Goal: Task Accomplishment & Management: Use online tool/utility

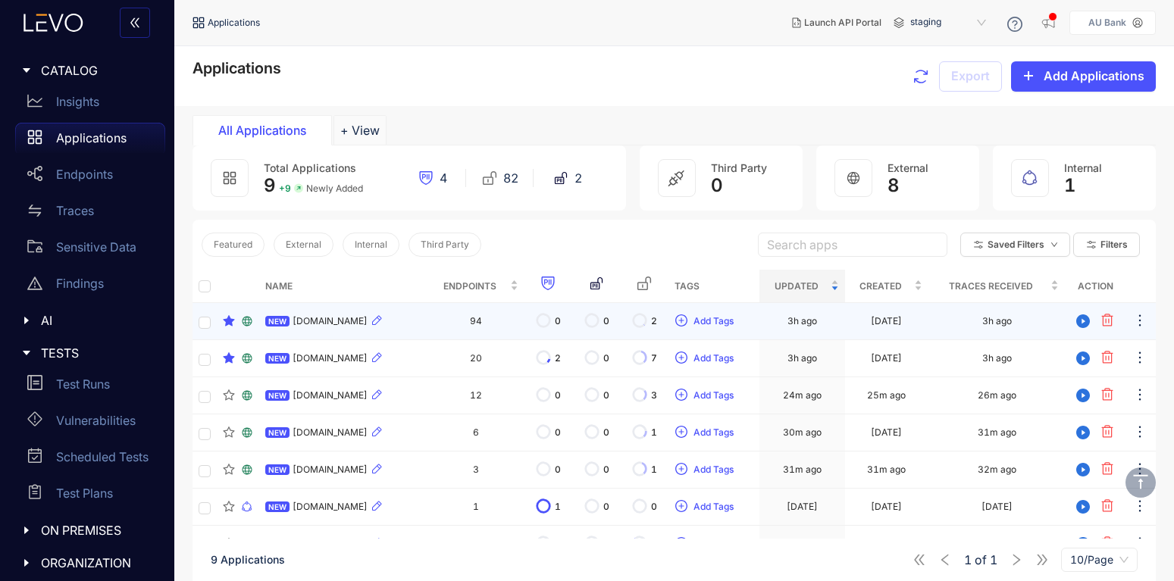
scroll to position [117, 0]
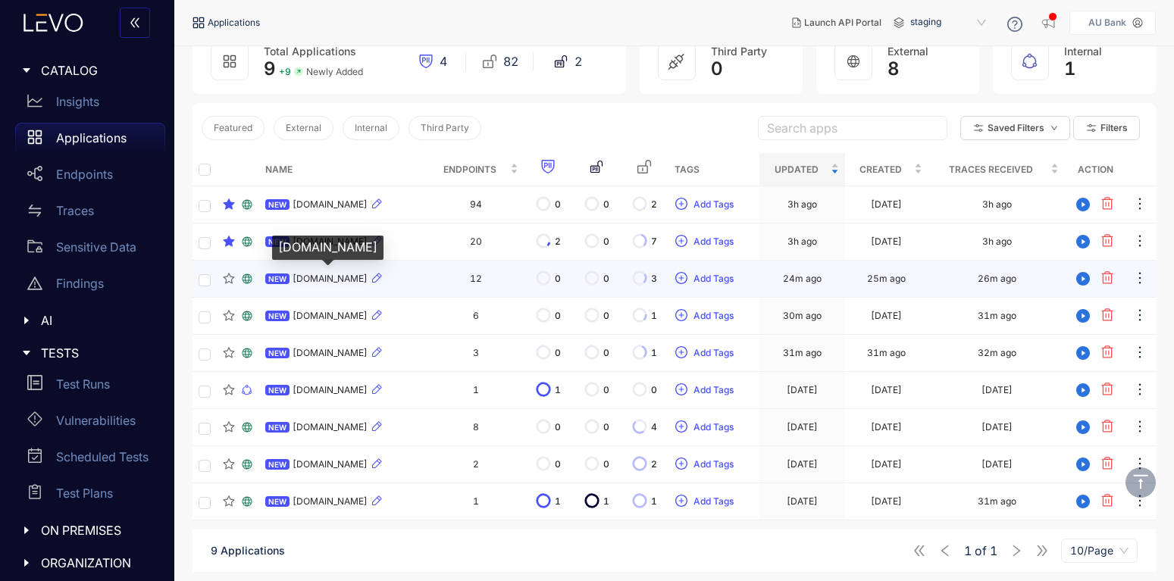
click at [348, 274] on span "[DOMAIN_NAME]" at bounding box center [330, 279] width 75 height 11
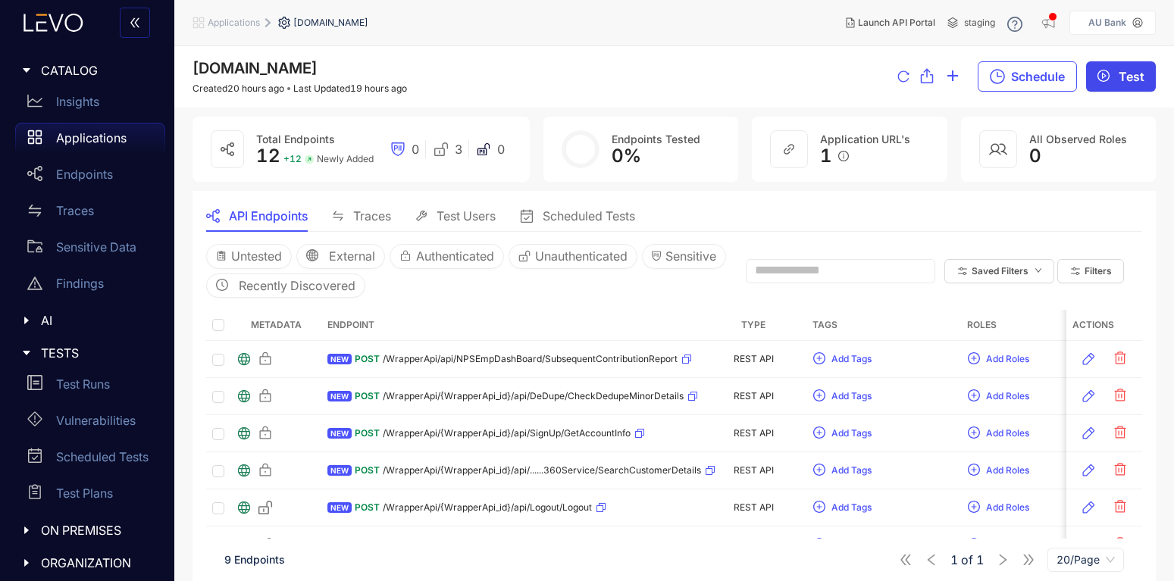
click at [1106, 83] on span "play-circle" at bounding box center [1103, 77] width 12 height 14
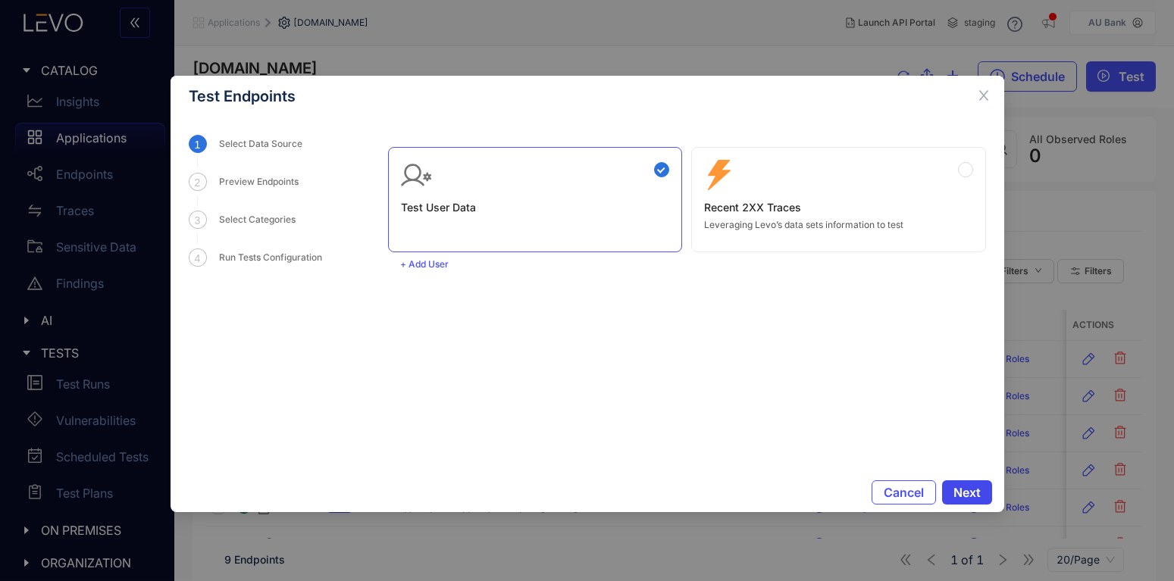
click at [965, 489] on span "Next" at bounding box center [966, 493] width 27 height 14
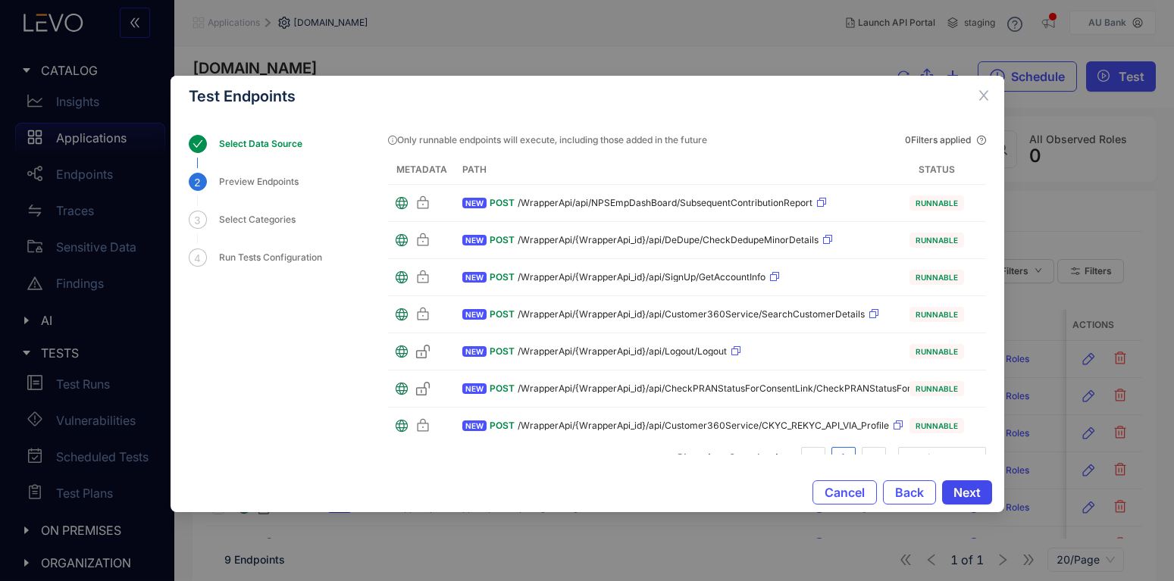
click at [965, 489] on span "Next" at bounding box center [966, 493] width 27 height 14
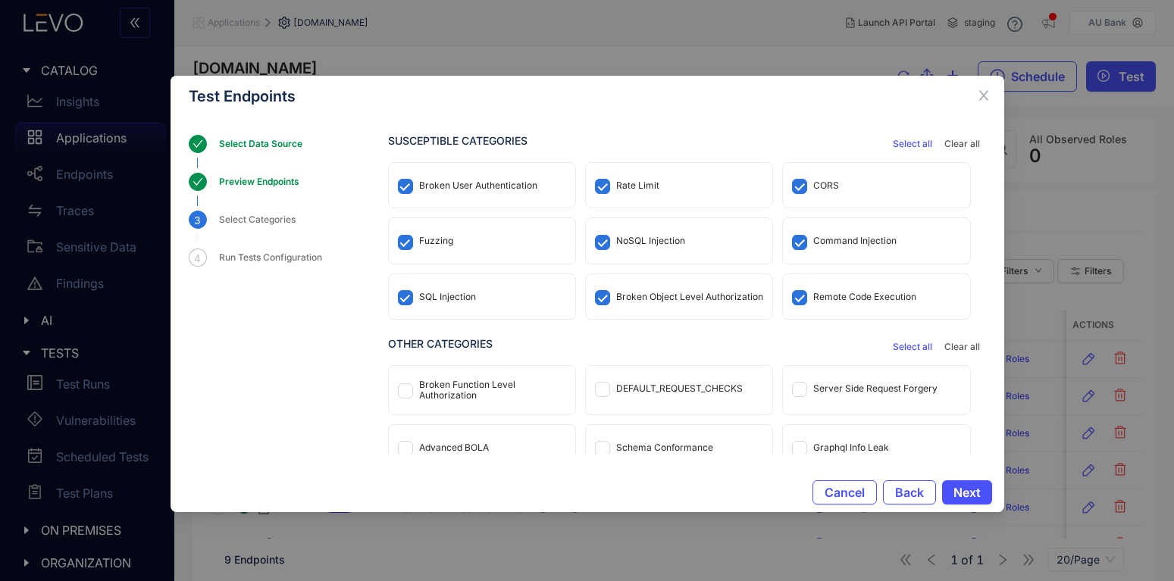
click at [731, 400] on div "DEFAULT_REQUEST_CHECKS" at bounding box center [679, 388] width 186 height 45
click at [518, 394] on div "Broken Function Level Authorization" at bounding box center [492, 390] width 147 height 21
drag, startPoint x: 845, startPoint y: 371, endPoint x: 754, endPoint y: 379, distance: 91.3
click at [839, 371] on div "Server Side Request Forgery" at bounding box center [876, 388] width 186 height 45
drag, startPoint x: 517, startPoint y: 446, endPoint x: 637, endPoint y: 445, distance: 119.7
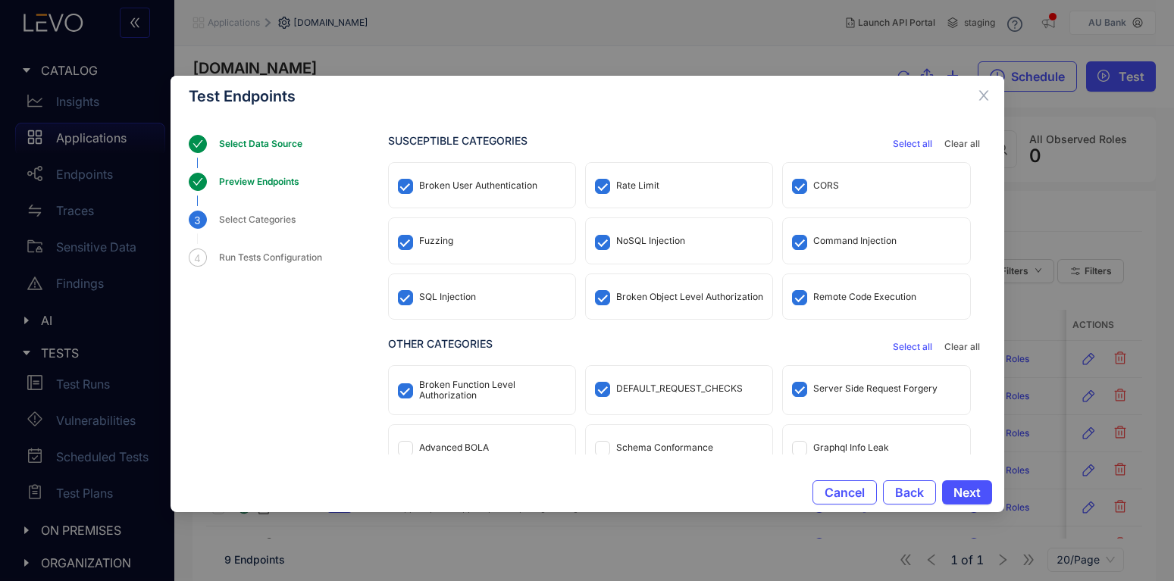
click at [527, 445] on div "Advanced BOLA" at bounding box center [482, 447] width 186 height 45
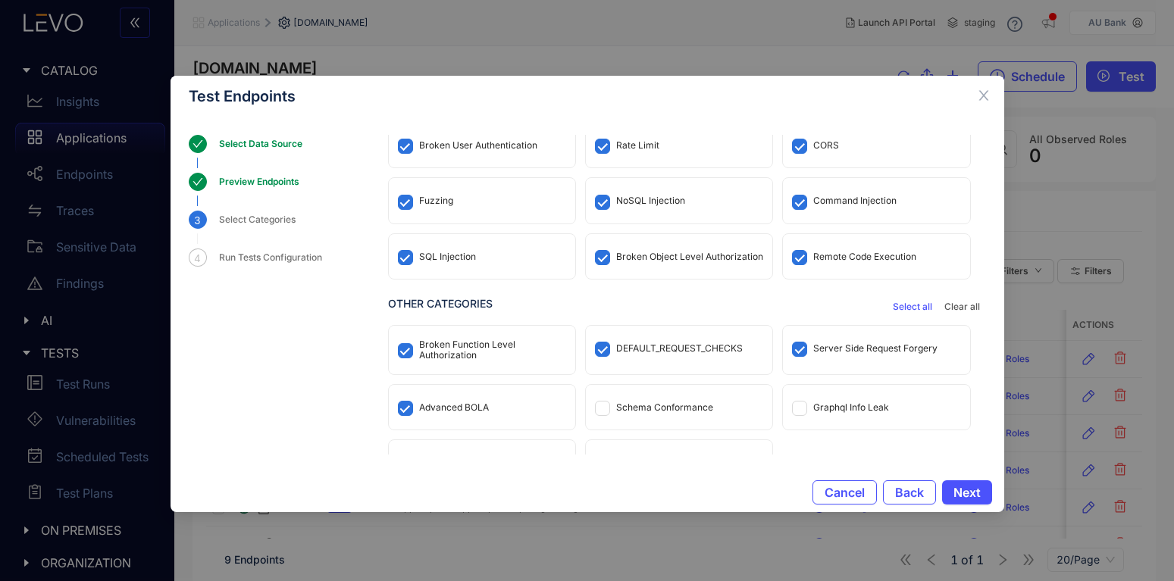
scroll to position [71, 0]
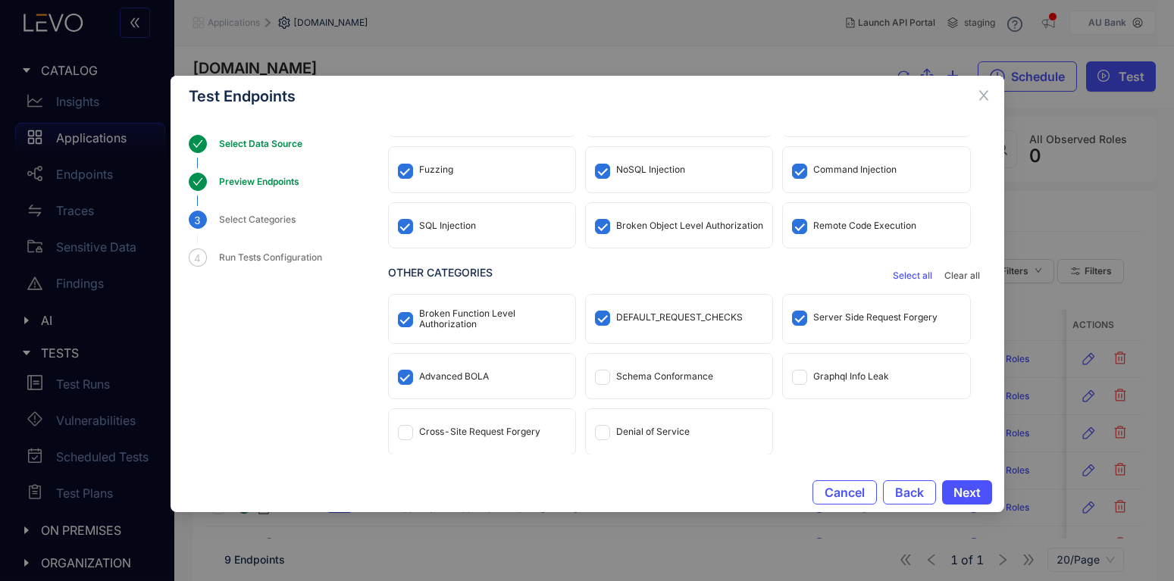
click at [486, 384] on div "Advanced BOLA" at bounding box center [482, 376] width 186 height 45
click at [488, 417] on div "Cross-Site Request Forgery" at bounding box center [482, 431] width 186 height 45
click at [837, 363] on div "Graphql Info Leak" at bounding box center [876, 376] width 186 height 45
click at [972, 488] on span "Next" at bounding box center [966, 493] width 27 height 14
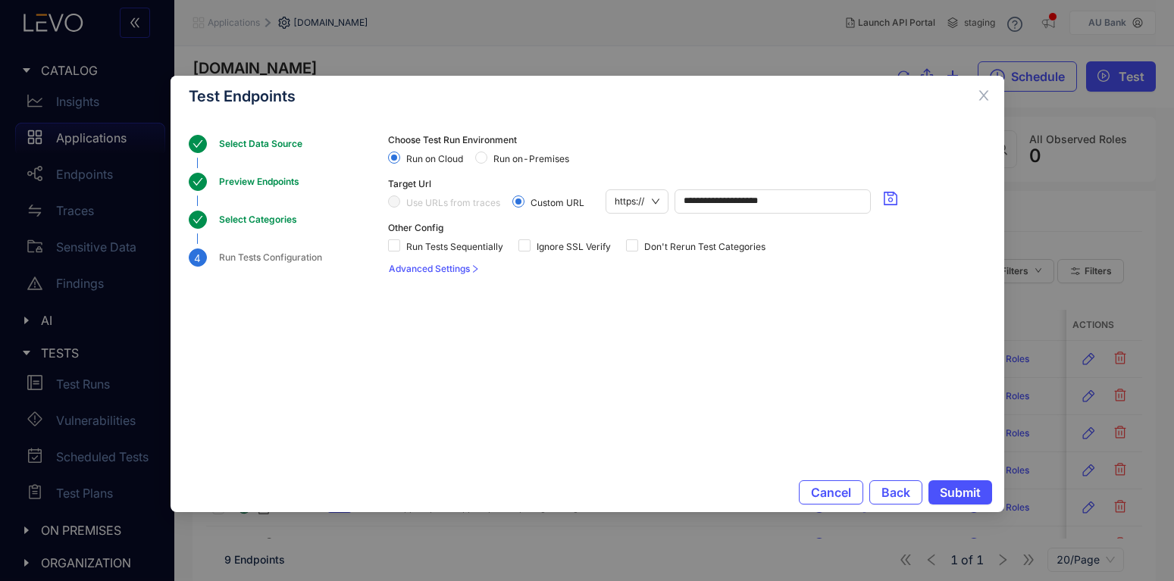
scroll to position [0, 0]
click at [549, 254] on div "Ignore SSL Verify" at bounding box center [567, 245] width 99 height 24
click at [532, 246] on span "Ignore SSL Verify" at bounding box center [573, 247] width 86 height 11
click at [523, 159] on span "Run on-Premises" at bounding box center [531, 159] width 88 height 11
click at [965, 486] on span "Submit" at bounding box center [960, 493] width 41 height 14
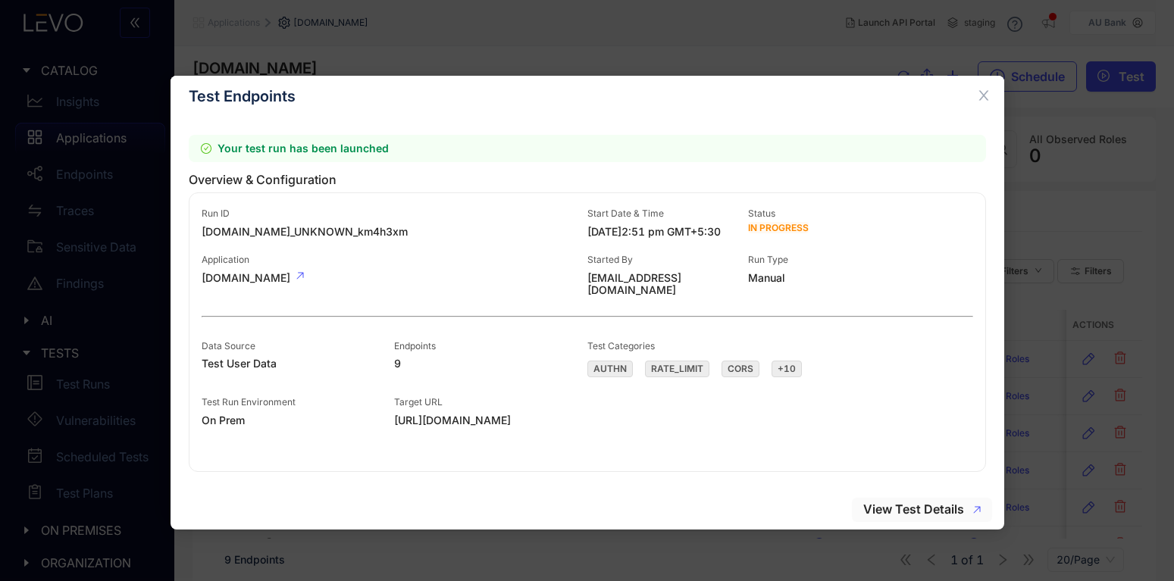
click at [930, 508] on span "View Test Details" at bounding box center [913, 509] width 101 height 14
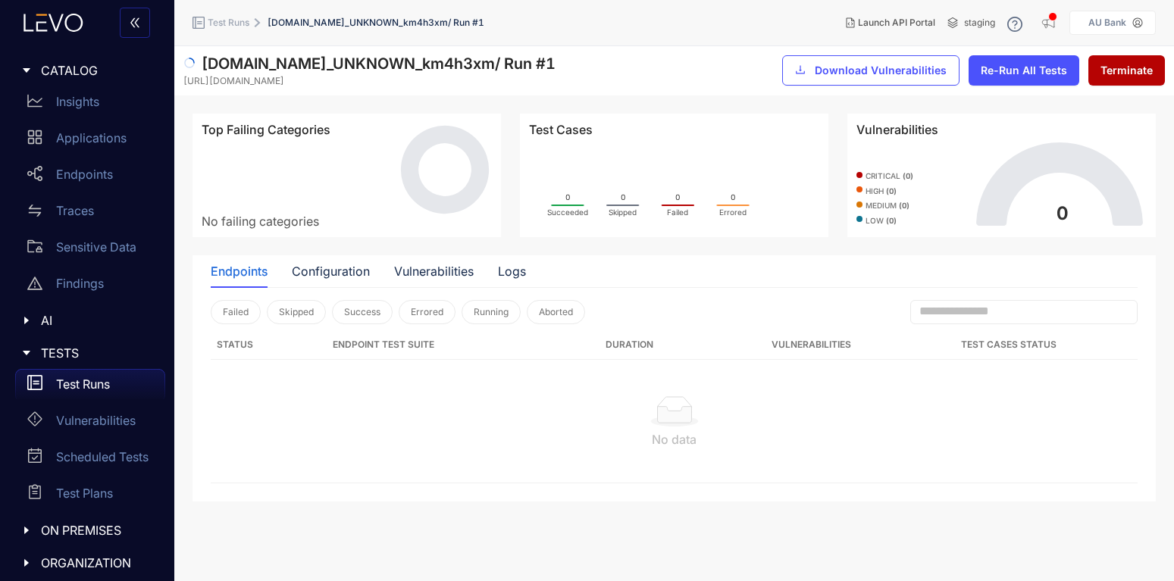
click at [257, 277] on div "Endpoints" at bounding box center [239, 271] width 57 height 14
click at [112, 377] on div "Test Runs" at bounding box center [90, 384] width 150 height 30
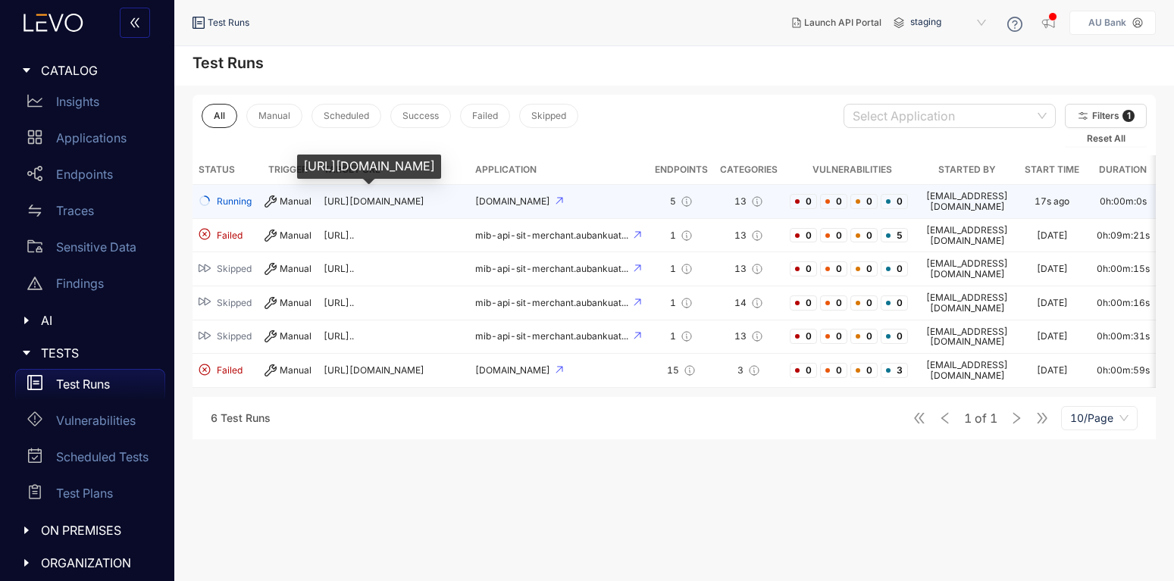
click at [354, 198] on span "[URL][DOMAIN_NAME]" at bounding box center [374, 201] width 101 height 11
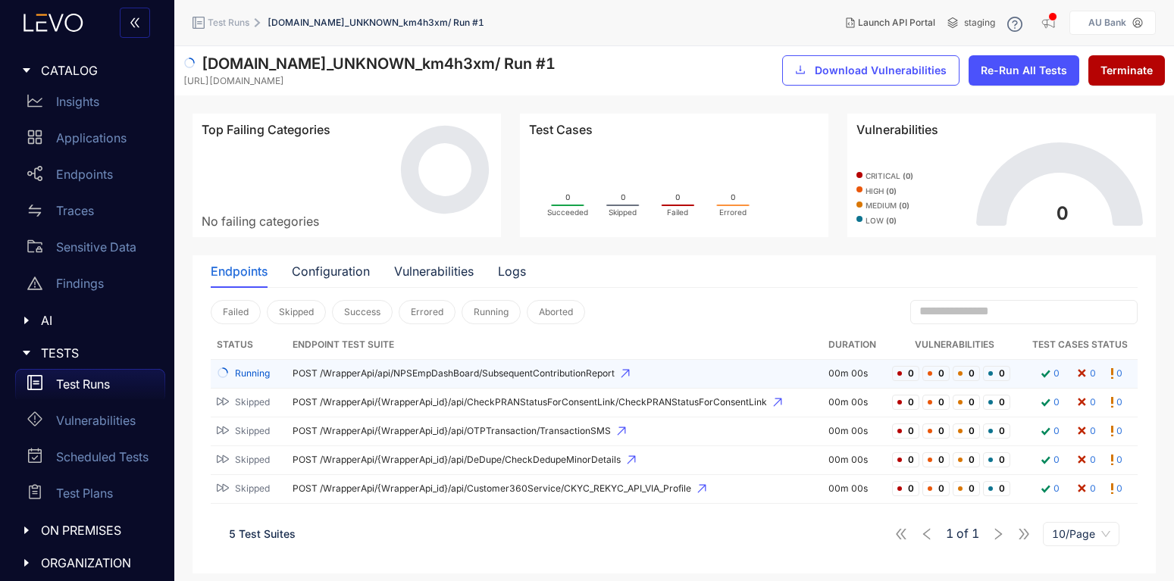
click at [514, 371] on span "POST /WrapperApi/api/NPSEmpDashBoard/SubsequentContributionReport" at bounding box center [555, 373] width 524 height 11
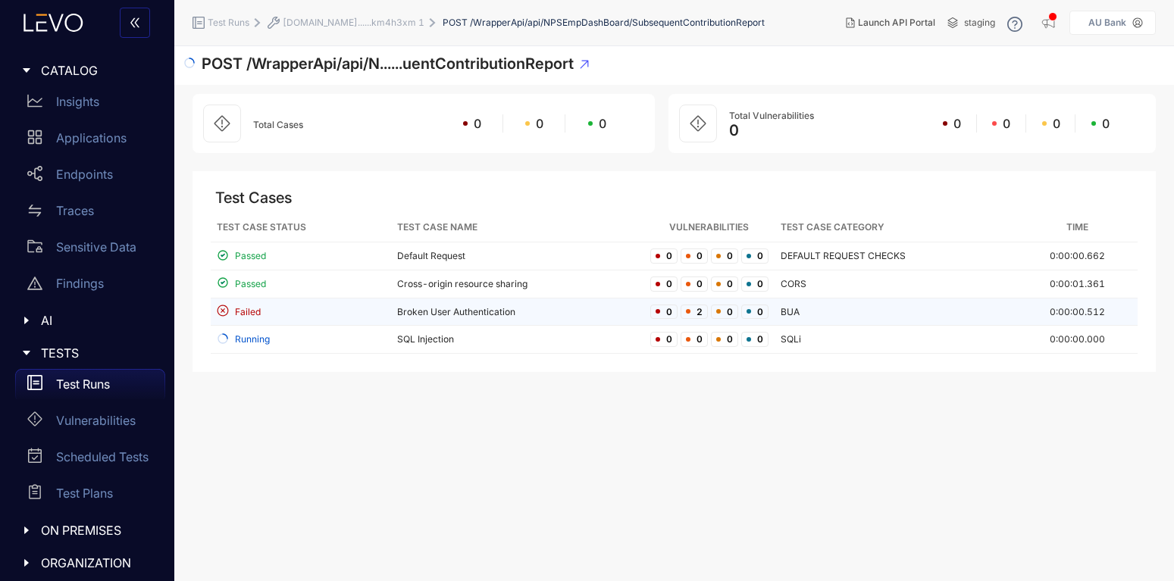
click at [448, 316] on td "Broken User Authentication" at bounding box center [517, 313] width 253 height 28
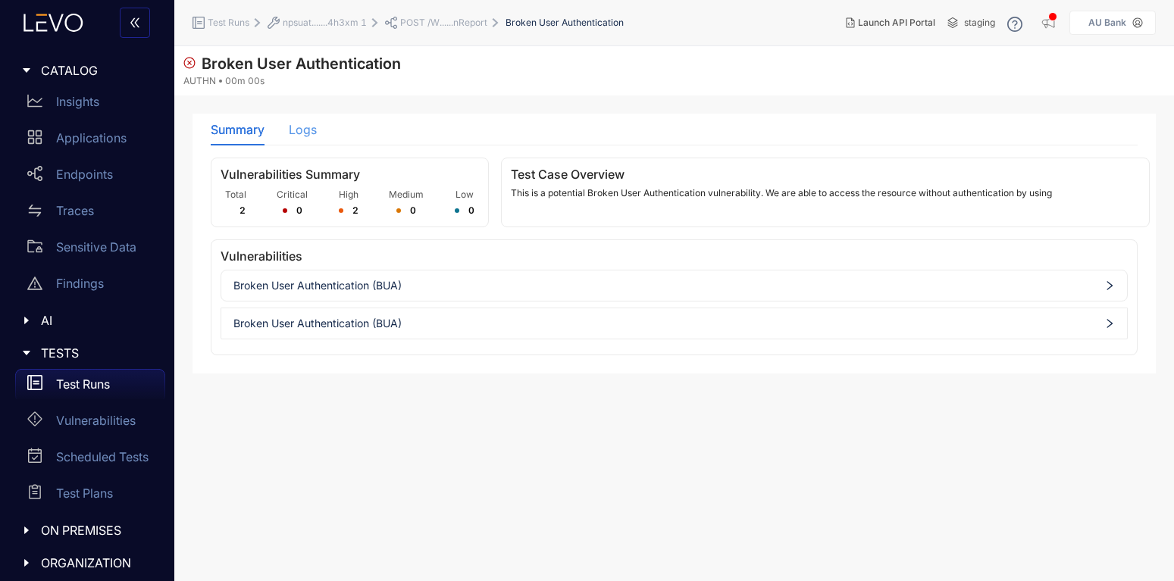
click at [300, 138] on div "Logs" at bounding box center [303, 130] width 28 height 32
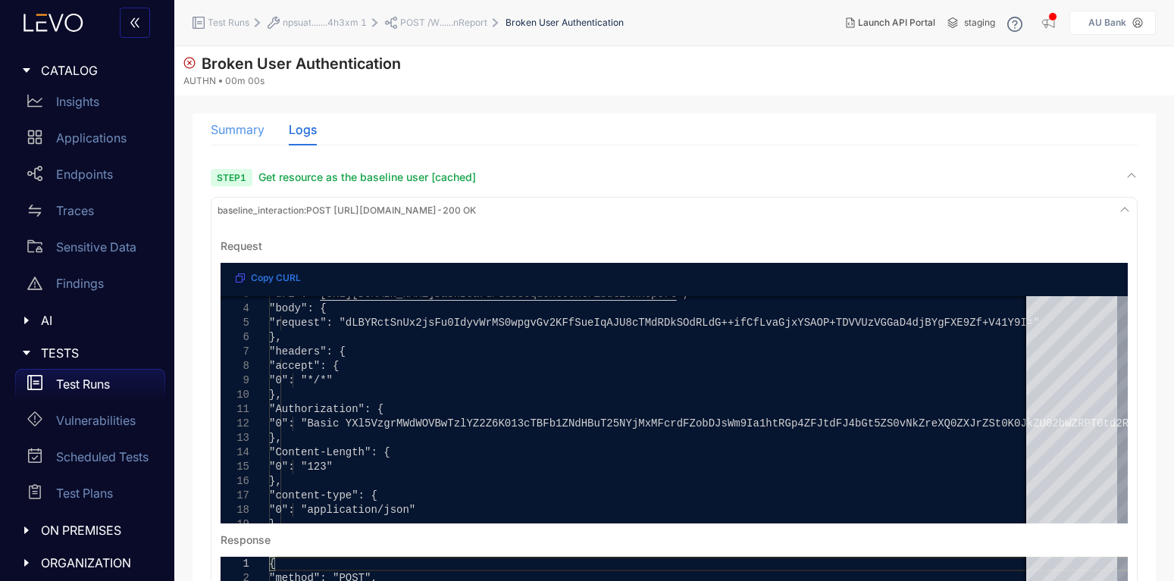
click at [252, 138] on div "Summary" at bounding box center [238, 130] width 54 height 32
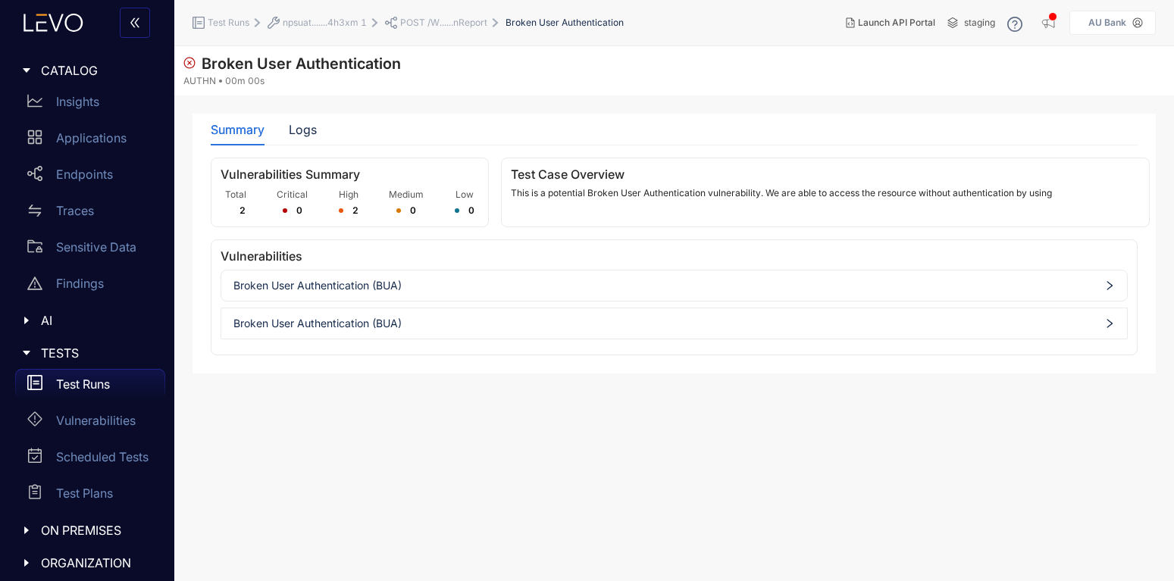
click at [125, 374] on div "Test Runs" at bounding box center [90, 384] width 150 height 30
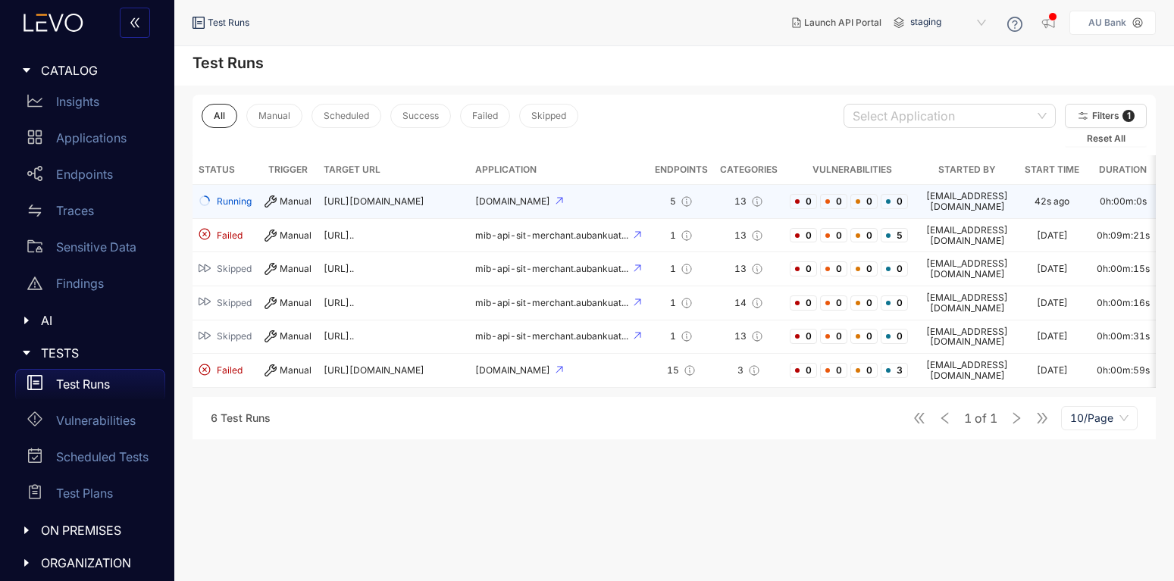
click at [393, 192] on td "[URL][DOMAIN_NAME]" at bounding box center [394, 202] width 152 height 34
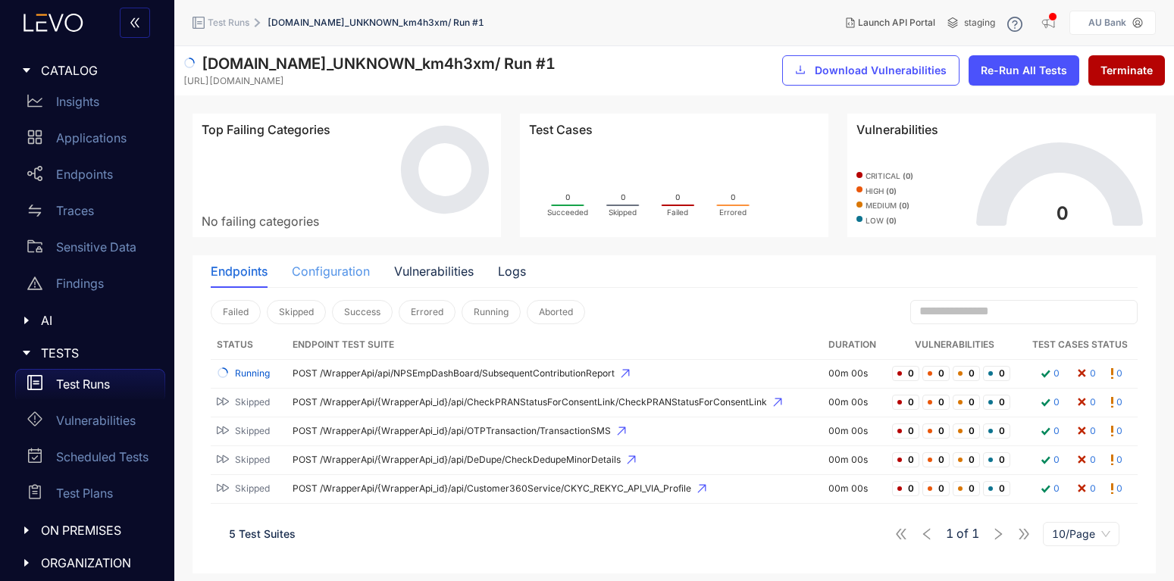
click at [334, 281] on div "Configuration" at bounding box center [331, 271] width 78 height 32
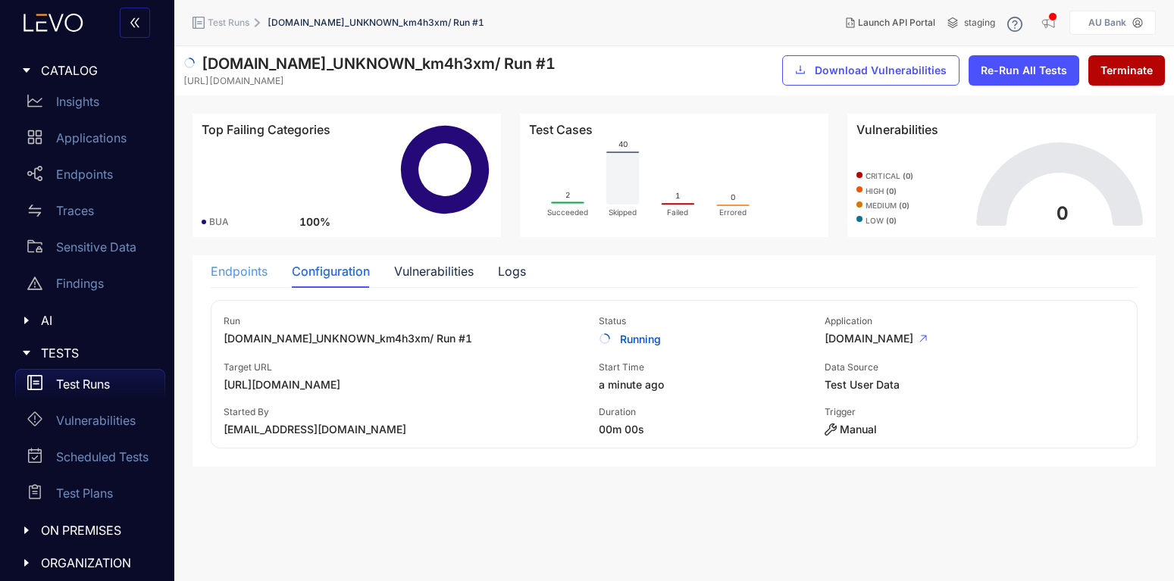
click at [230, 262] on div "Endpoints" at bounding box center [239, 271] width 57 height 32
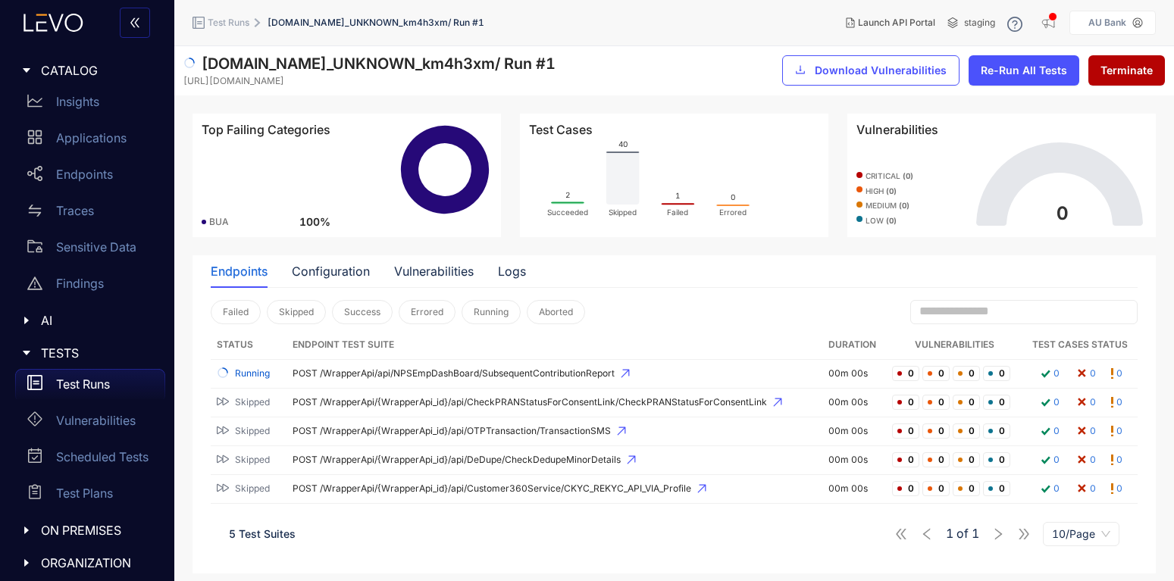
click at [625, 153] on rect at bounding box center [622, 178] width 33 height 53
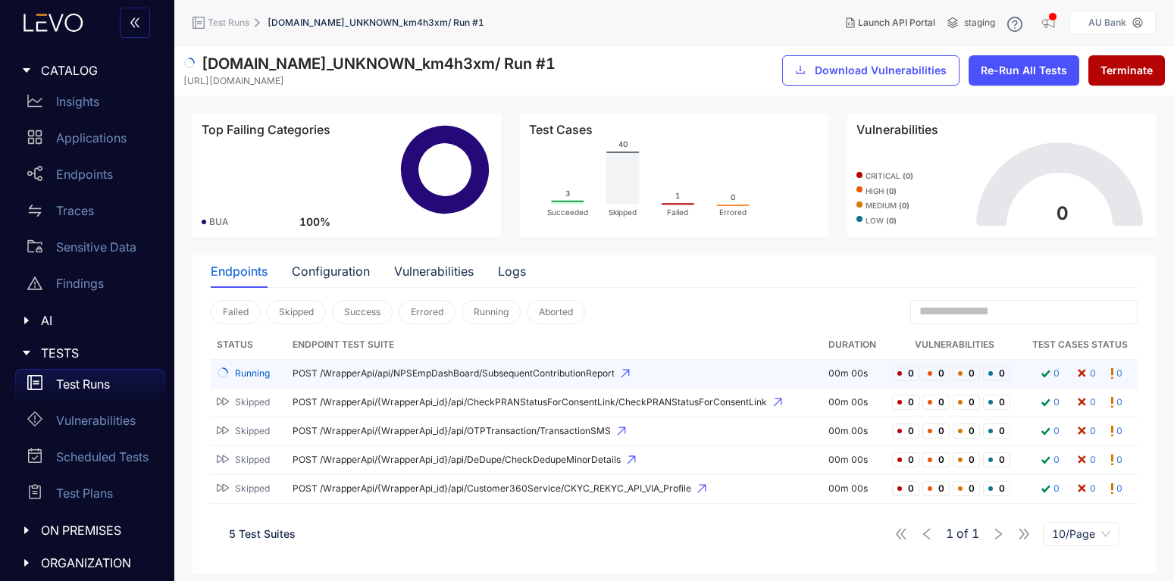
click at [349, 377] on span "POST /WrapperApi/api/NPSEmpDashBoard/SubsequentContributionReport" at bounding box center [555, 373] width 524 height 11
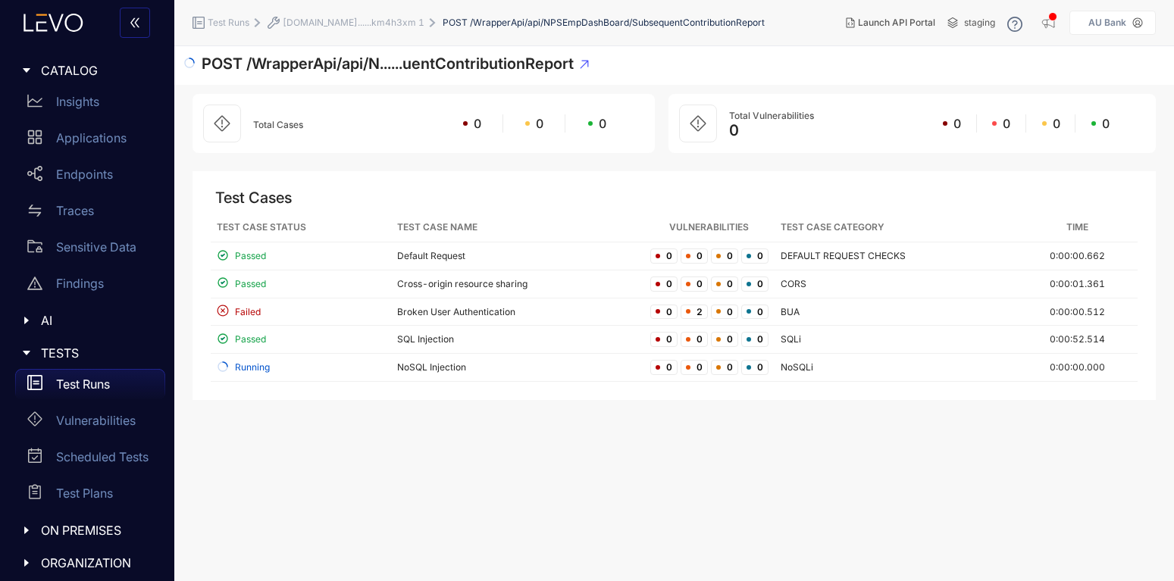
click at [95, 381] on p "Test Runs" at bounding box center [83, 384] width 54 height 14
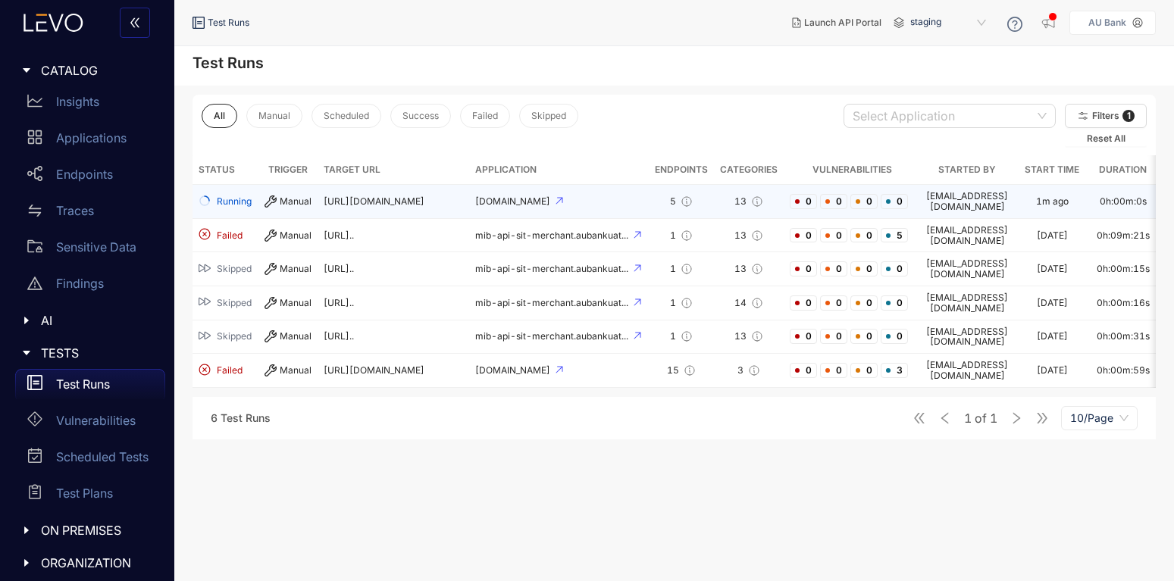
click at [411, 196] on span "[URL][DOMAIN_NAME]" at bounding box center [374, 201] width 101 height 11
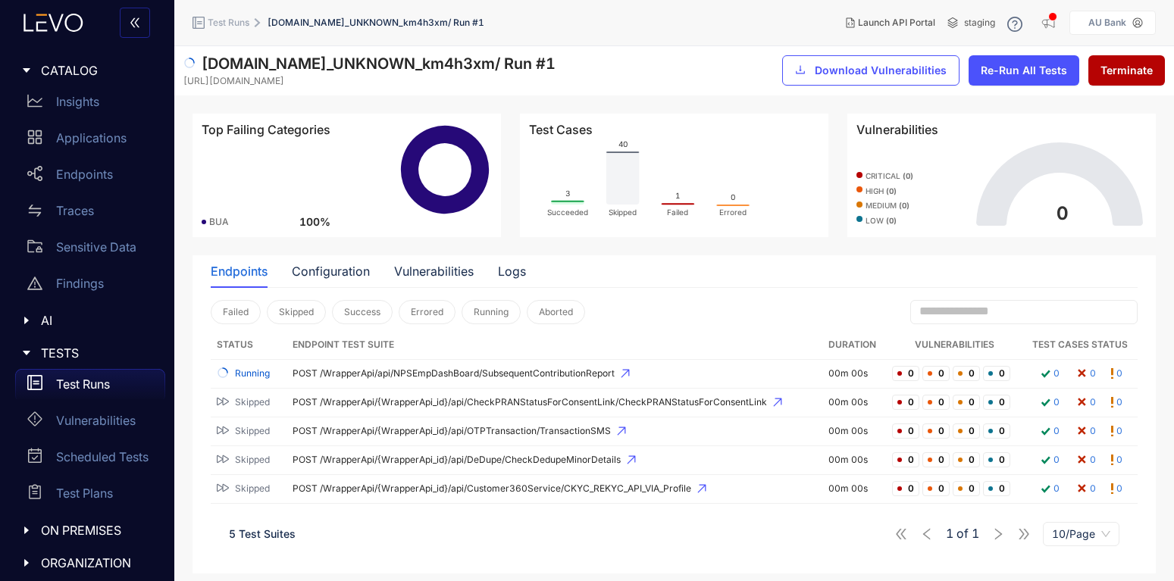
click at [998, 535] on div "1 of 1 10/Page" at bounding box center [1006, 534] width 225 height 24
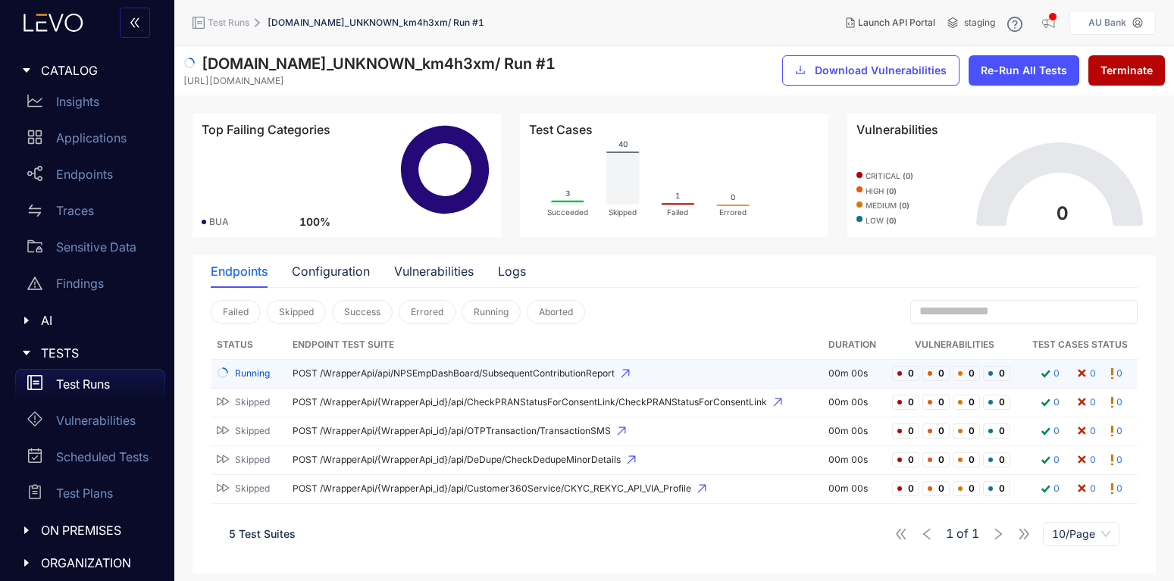
click at [564, 375] on span "POST /WrapperApi/api/NPSEmpDashBoard/SubsequentContributionReport" at bounding box center [555, 373] width 524 height 11
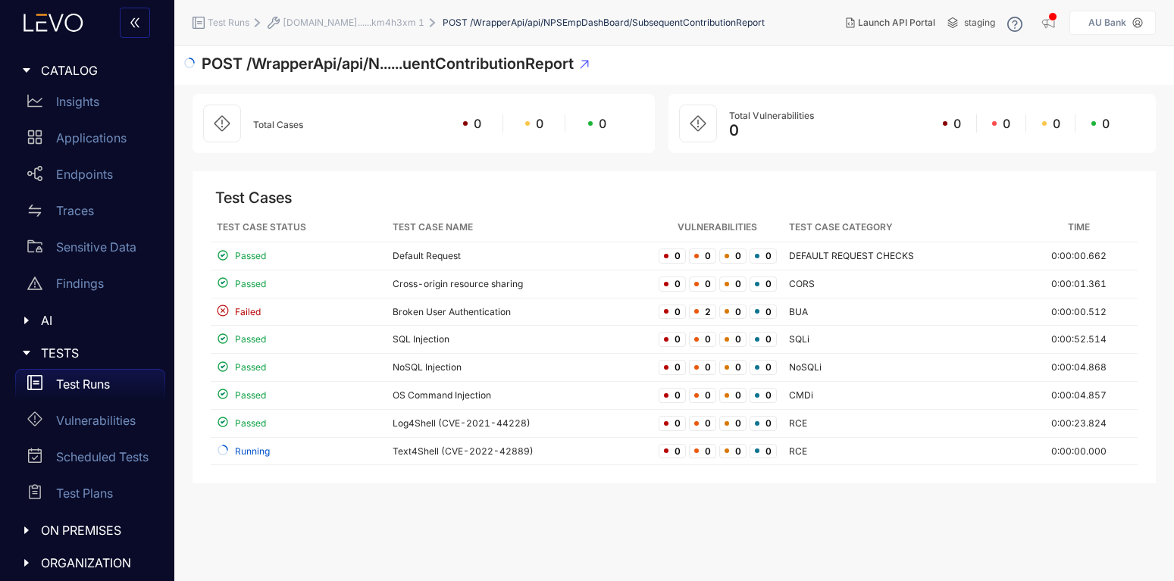
click at [357, 20] on span "[DOMAIN_NAME]......km4h3xm 1" at bounding box center [354, 22] width 142 height 11
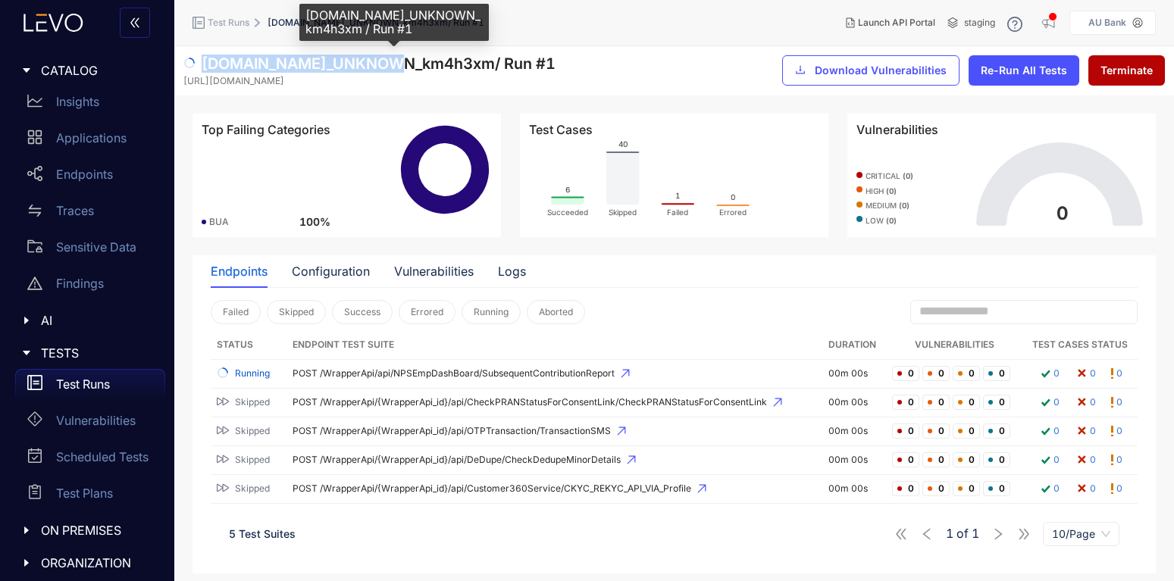
drag, startPoint x: 202, startPoint y: 65, endPoint x: 348, endPoint y: 61, distance: 145.5
click at [348, 61] on span "[DOMAIN_NAME]_UNKNOWN_km4h3xm / Run # 1" at bounding box center [379, 64] width 354 height 18
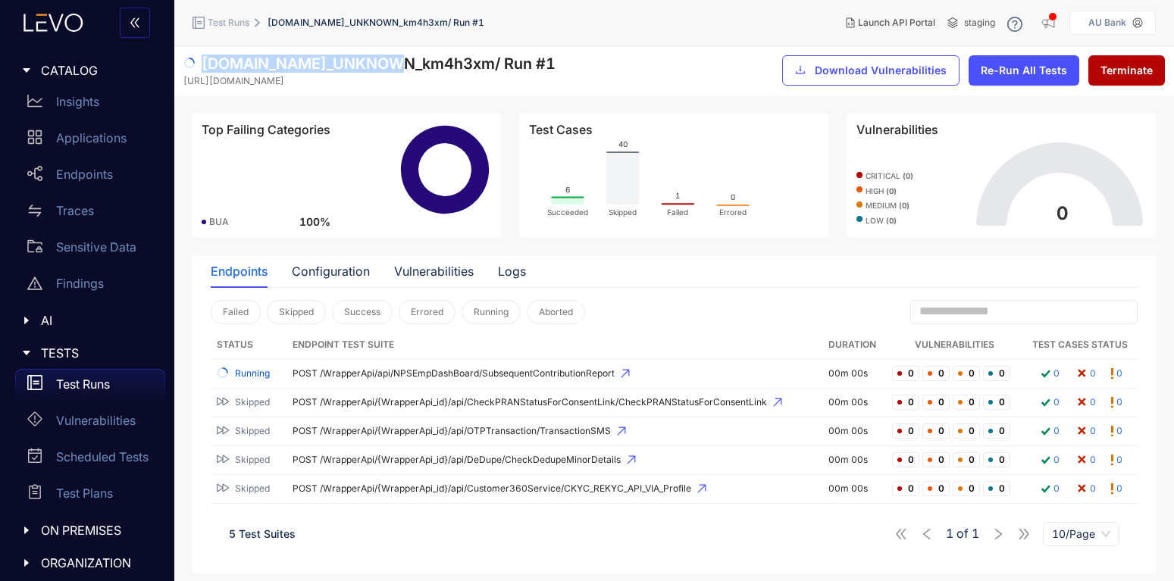
copy span "[DOMAIN_NAME]"
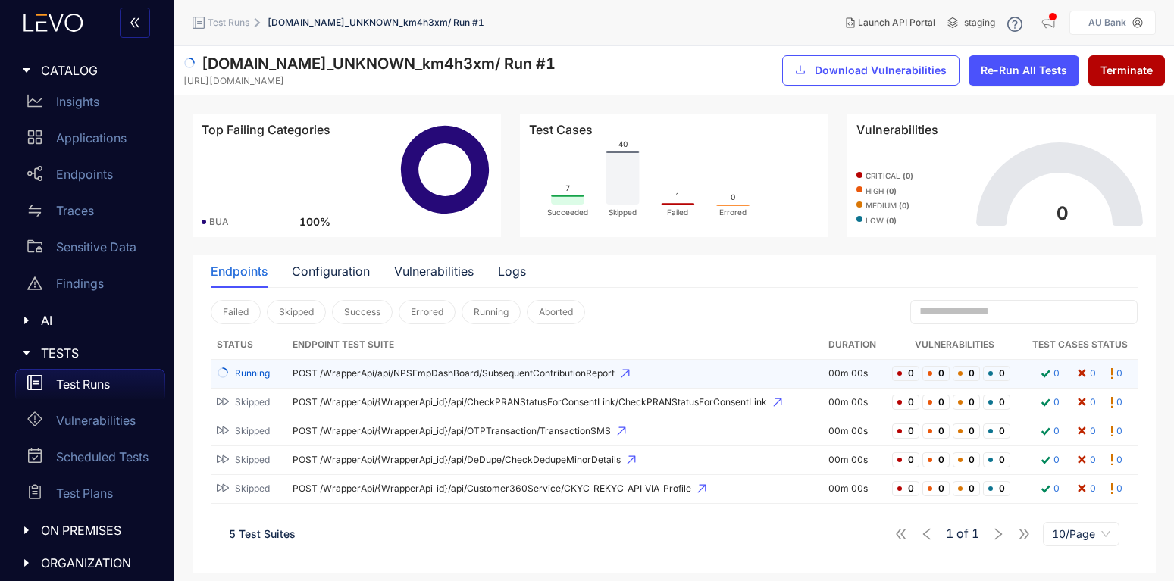
click at [370, 377] on span "POST /WrapperApi/api/NPSEmpDashBoard/SubsequentContributionReport" at bounding box center [555, 373] width 524 height 11
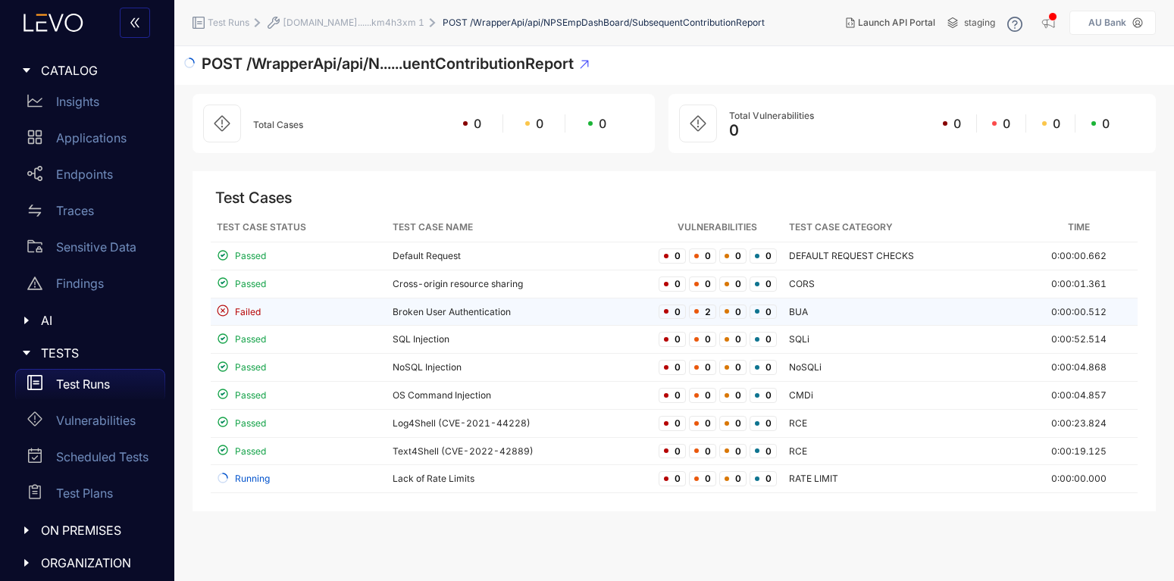
click at [480, 314] on td "Broken User Authentication" at bounding box center [518, 313] width 265 height 28
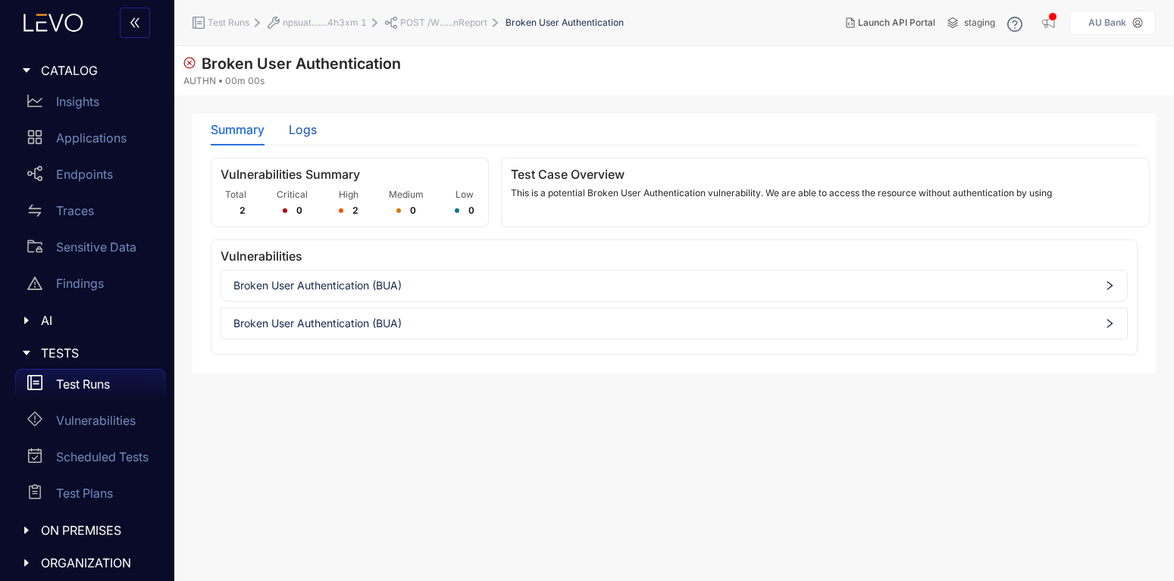
click at [302, 125] on div "Logs" at bounding box center [303, 130] width 28 height 14
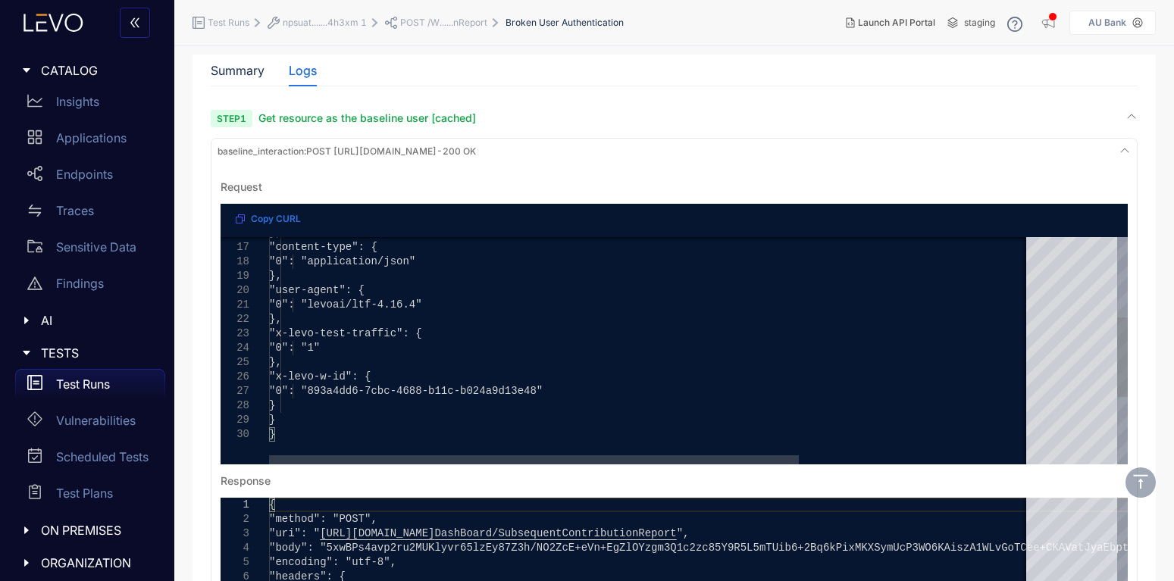
scroll to position [326, 0]
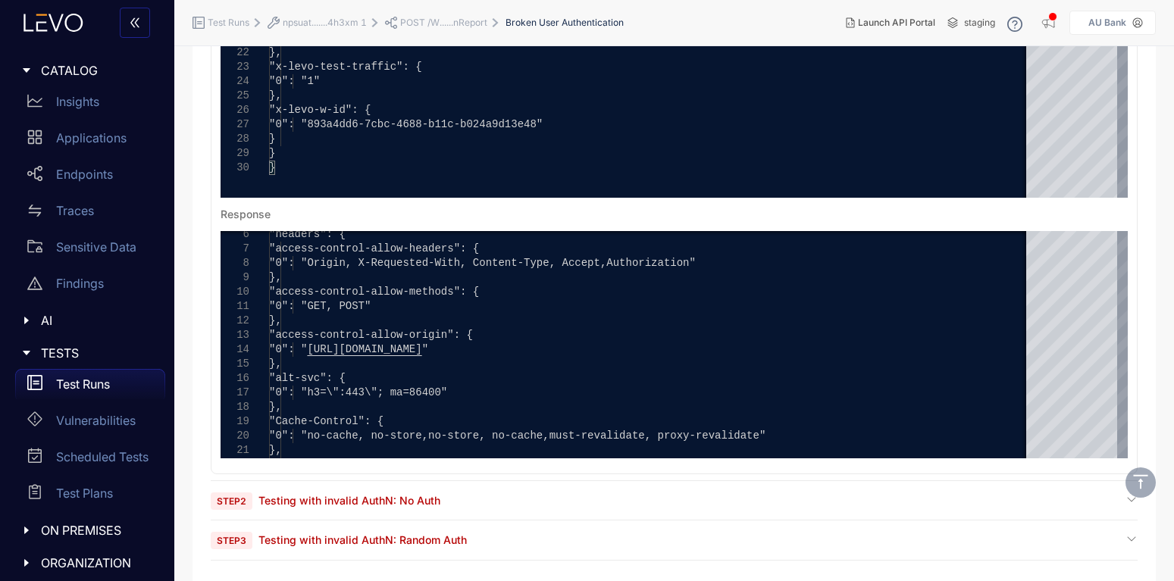
click at [386, 546] on span "Step 3 Testing with invalid AuthN: Random Auth" at bounding box center [339, 540] width 256 height 14
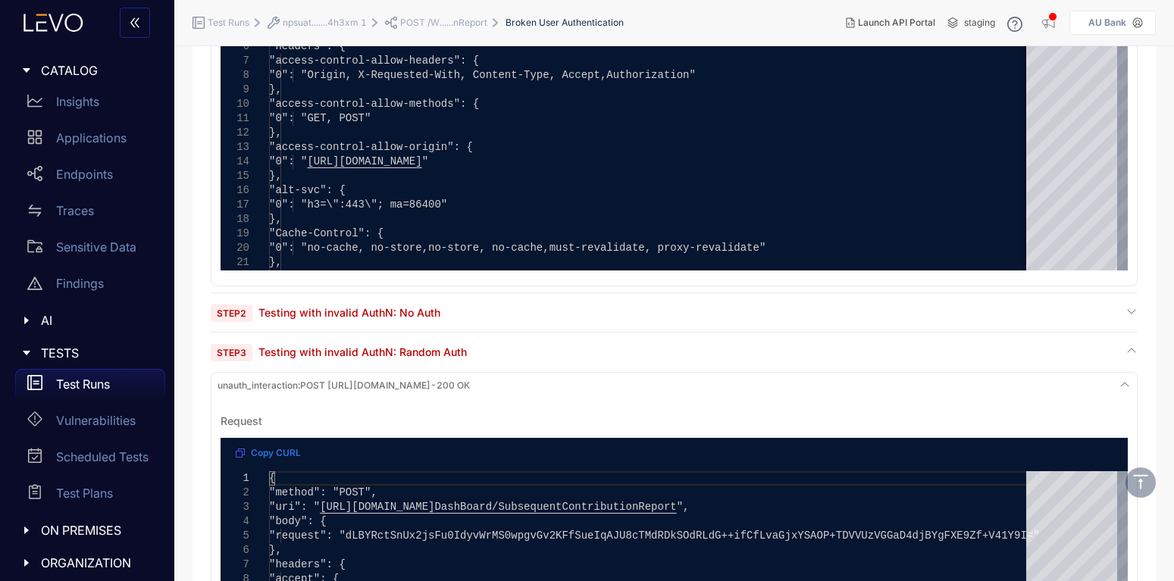
scroll to position [59, 0]
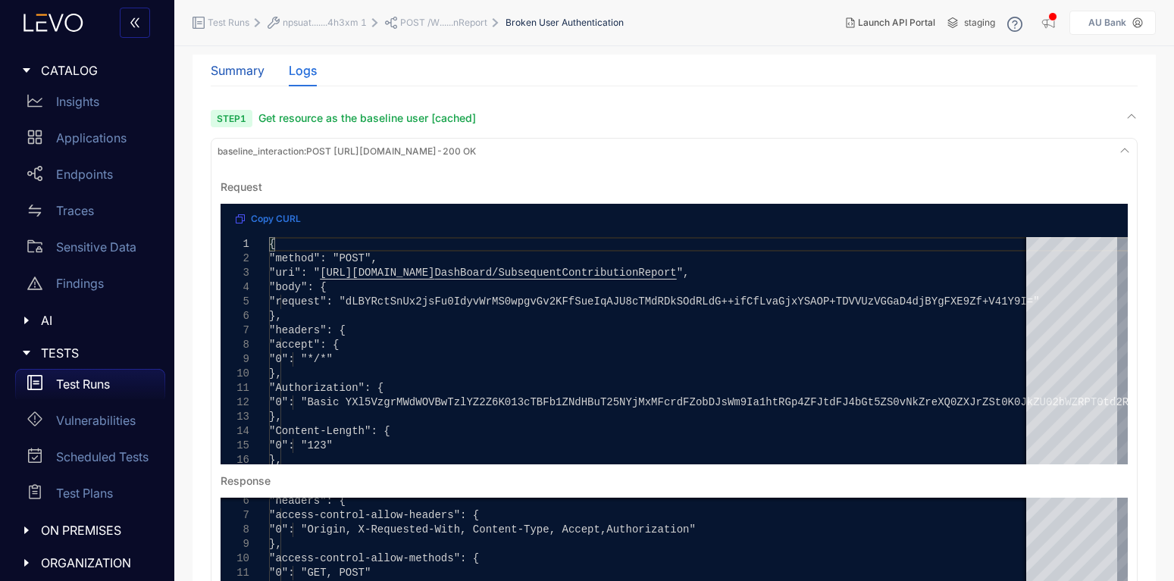
click at [246, 70] on div "Summary" at bounding box center [238, 71] width 54 height 14
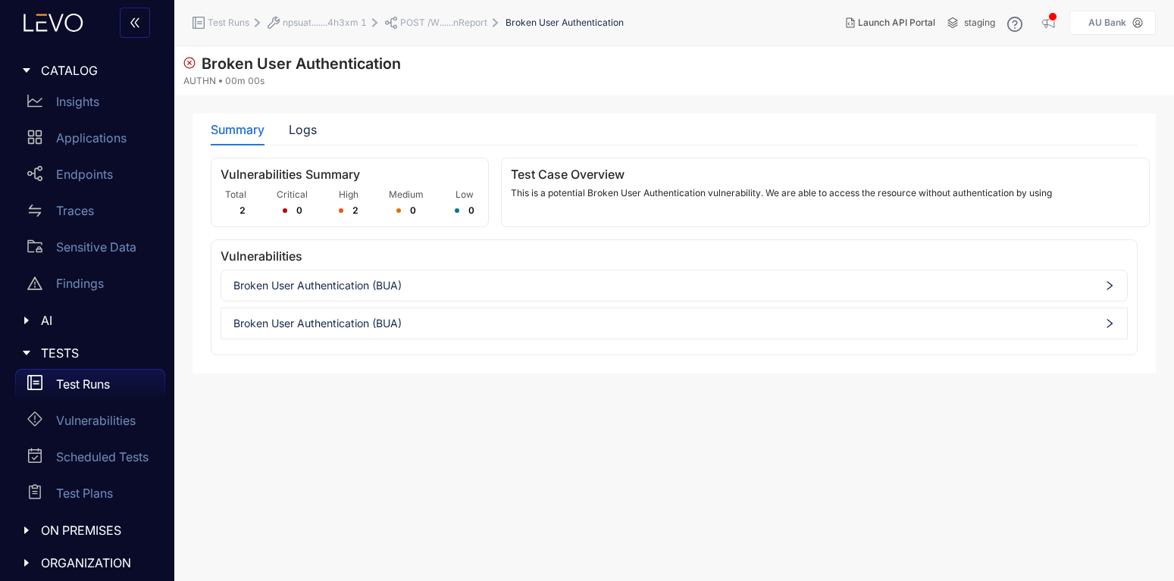
scroll to position [0, 0]
click at [90, 133] on p "Applications" at bounding box center [91, 138] width 70 height 14
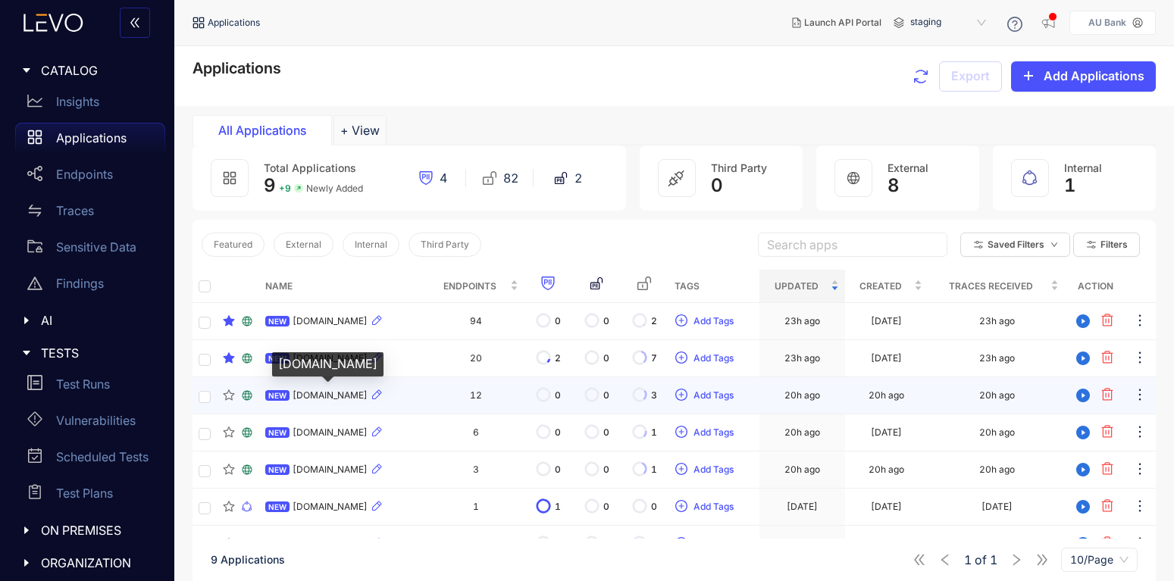
click at [355, 391] on span "[DOMAIN_NAME]" at bounding box center [330, 395] width 75 height 11
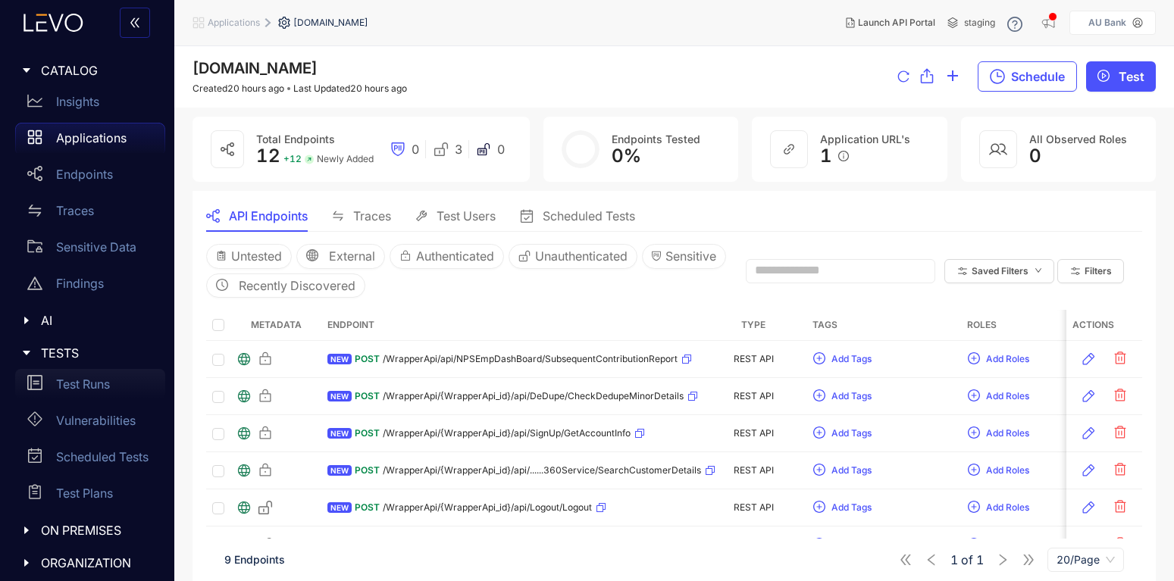
click at [104, 382] on p "Test Runs" at bounding box center [83, 384] width 54 height 14
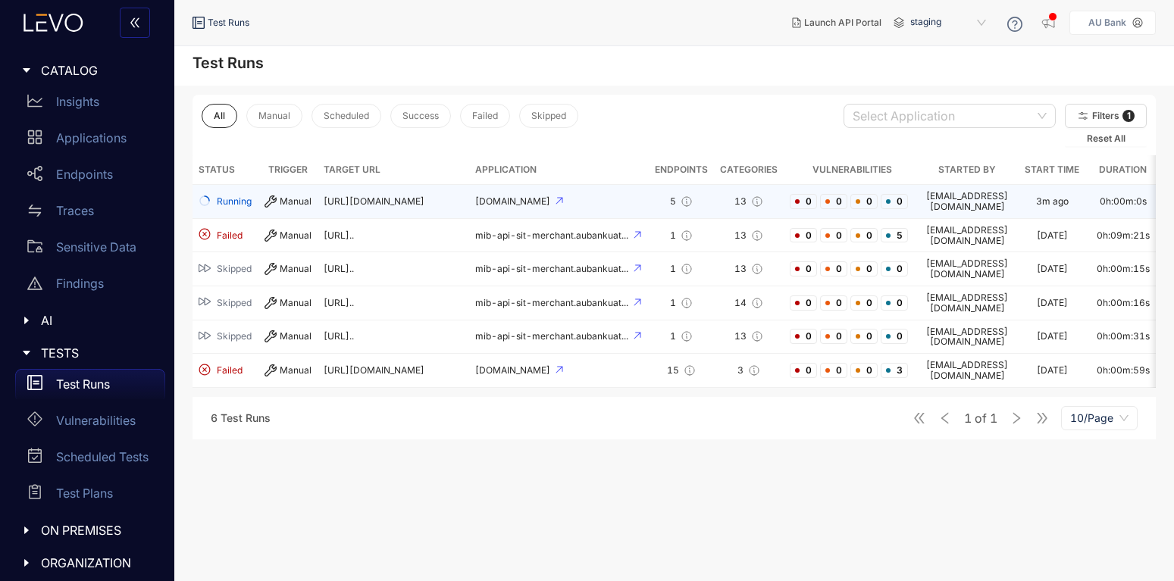
click at [423, 192] on td "[URL][DOMAIN_NAME]" at bounding box center [394, 202] width 152 height 34
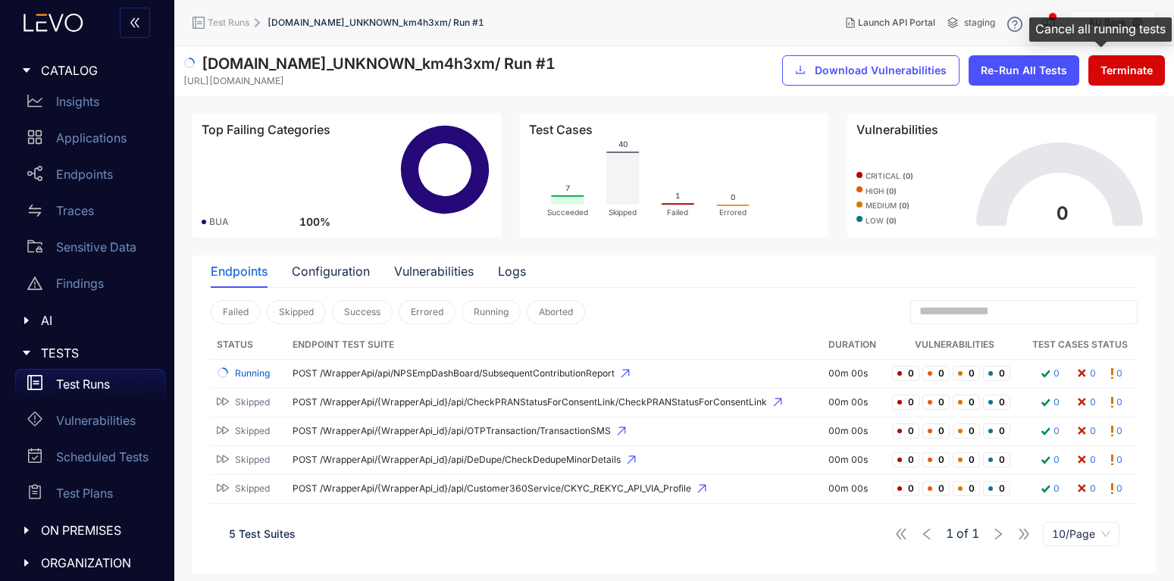
click at [1122, 66] on span "Terminate" at bounding box center [1126, 70] width 52 height 12
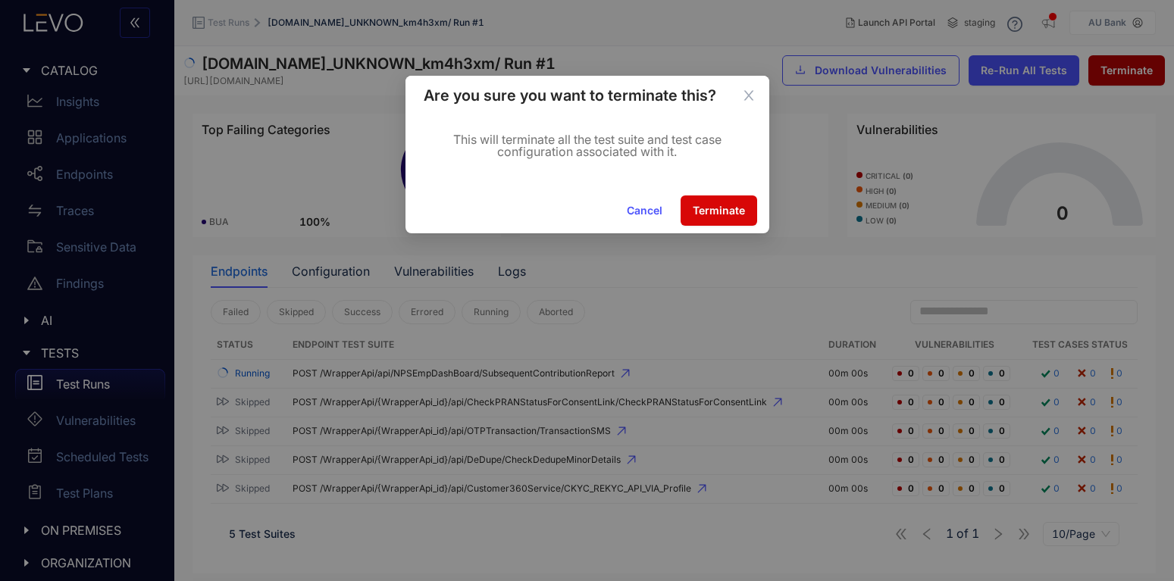
drag, startPoint x: 731, startPoint y: 200, endPoint x: 640, endPoint y: 242, distance: 100.3
click at [731, 202] on button "Terminate" at bounding box center [718, 211] width 77 height 30
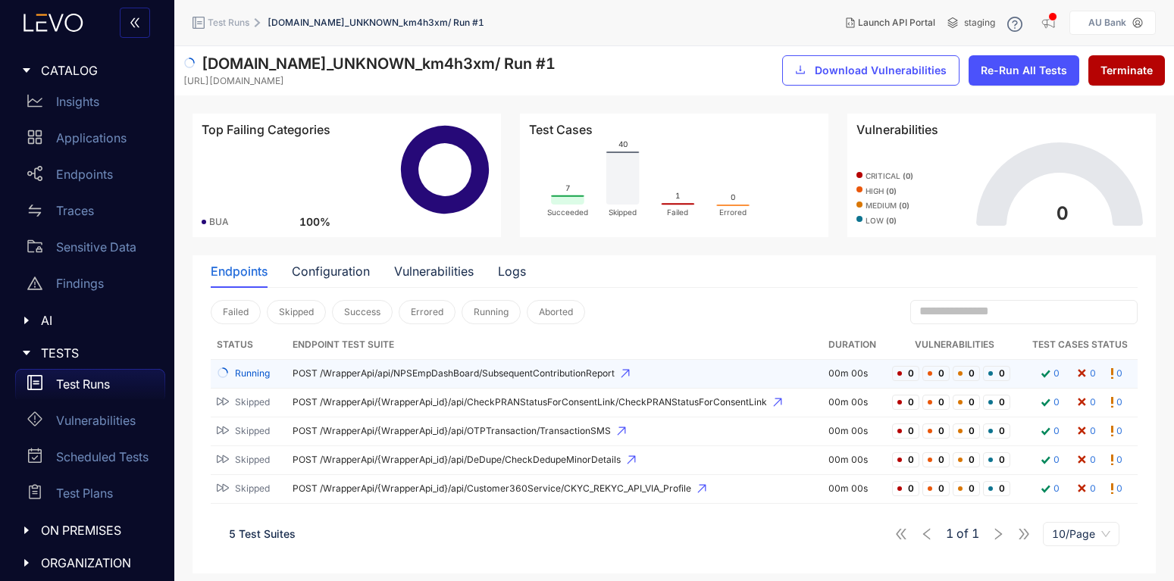
click at [283, 375] on td "Running" at bounding box center [249, 374] width 76 height 29
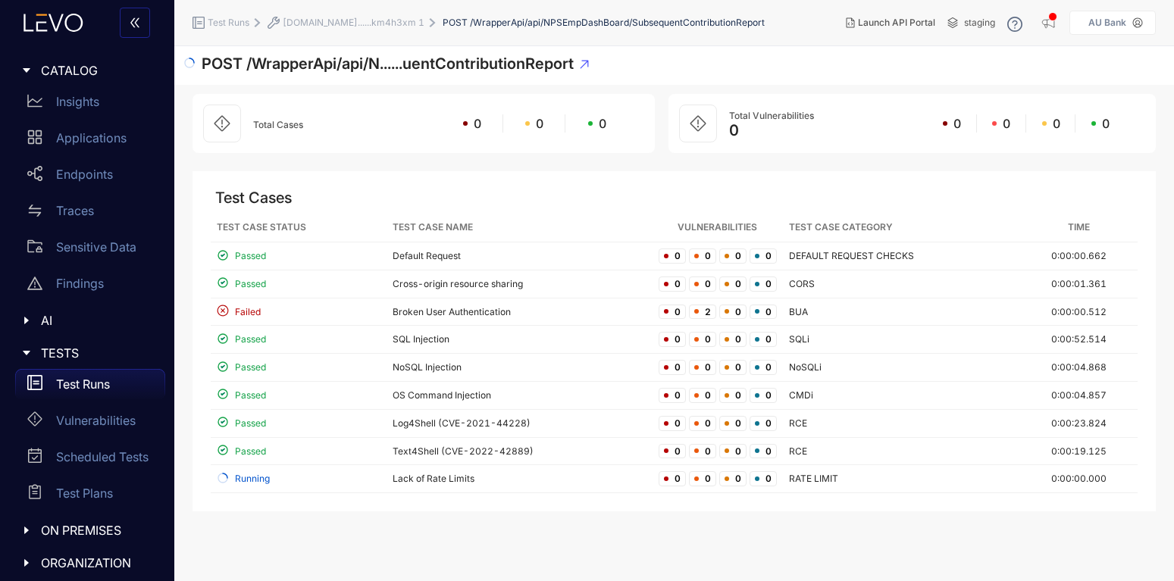
click at [99, 384] on p "Test Runs" at bounding box center [83, 384] width 54 height 14
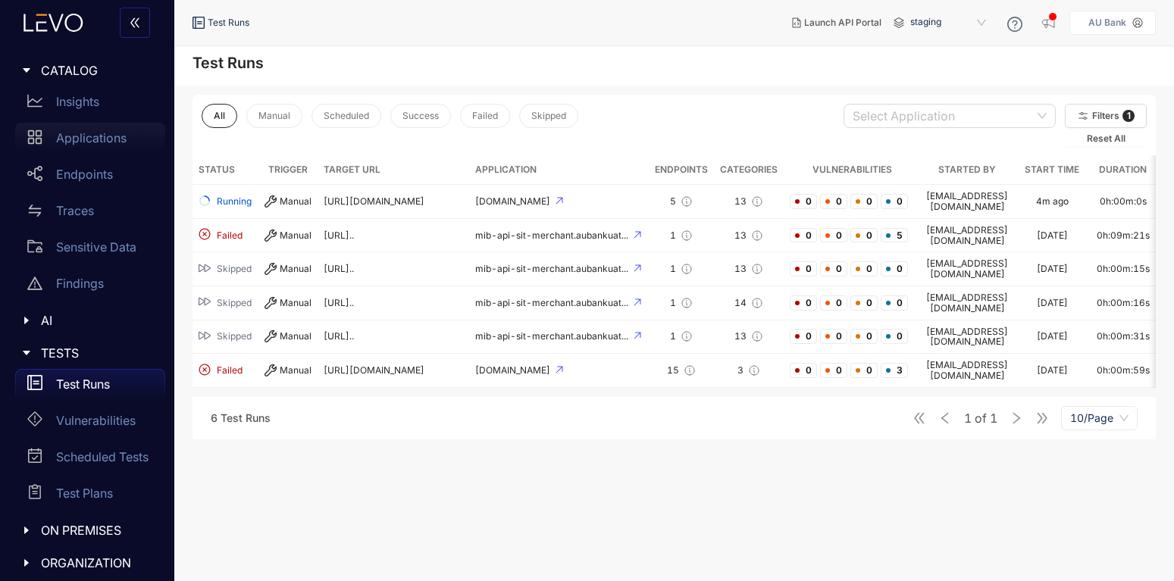
click at [109, 141] on p "Applications" at bounding box center [91, 138] width 70 height 14
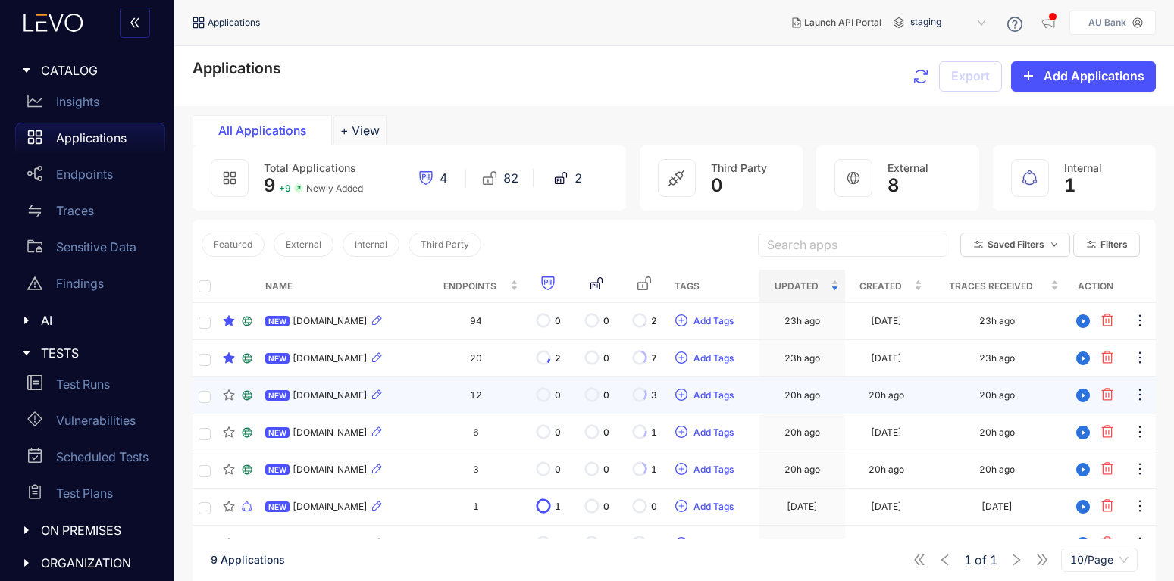
click at [328, 396] on span "[DOMAIN_NAME]" at bounding box center [330, 395] width 75 height 11
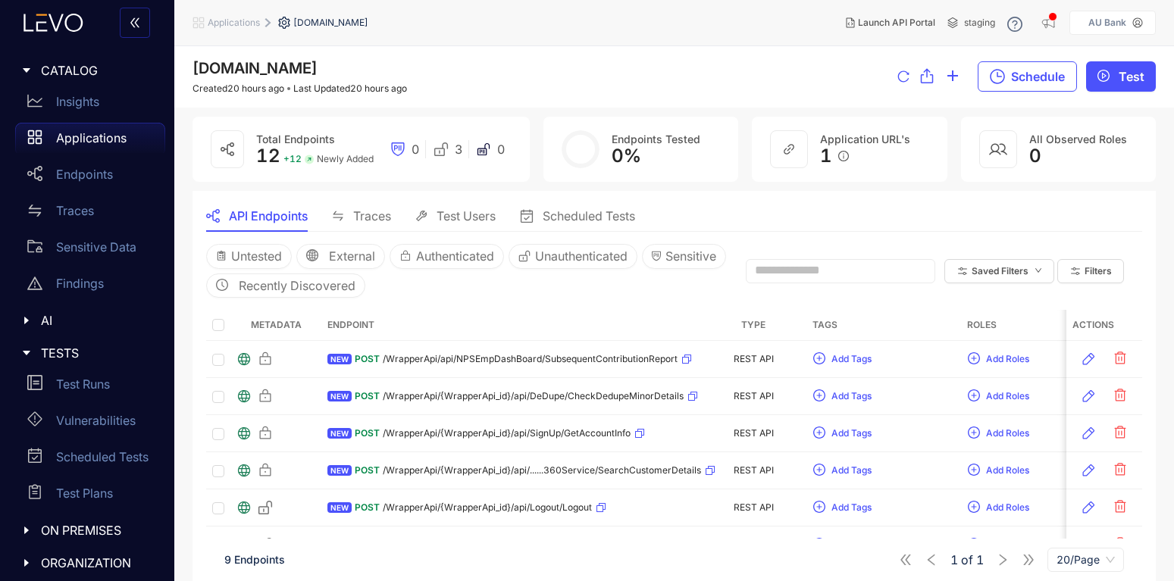
click at [474, 222] on span "Test Users" at bounding box center [465, 216] width 59 height 14
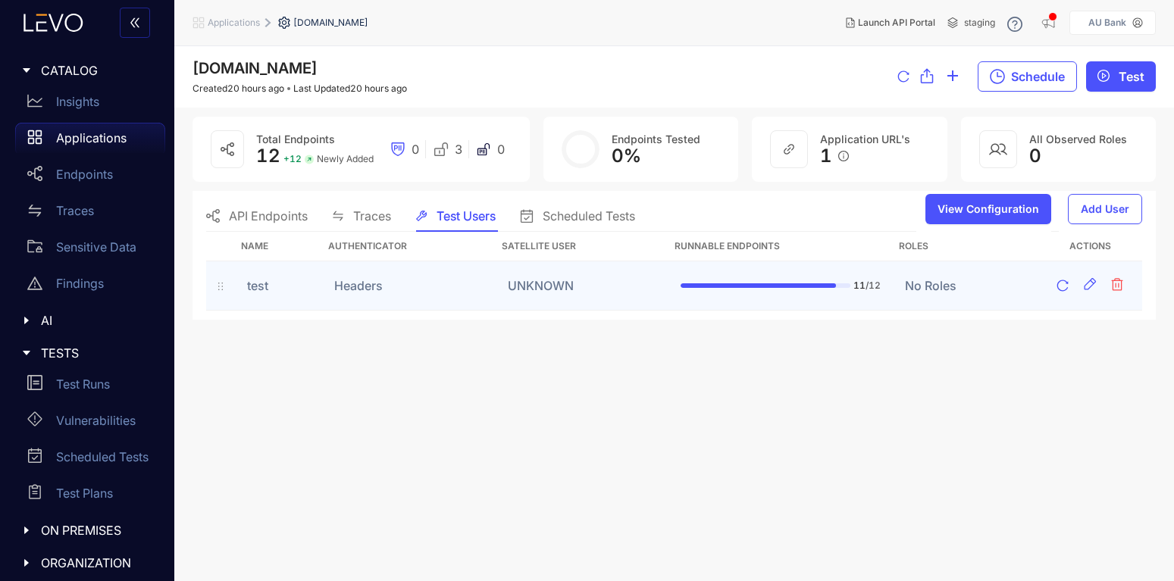
click at [357, 299] on td "Headers" at bounding box center [409, 285] width 174 height 49
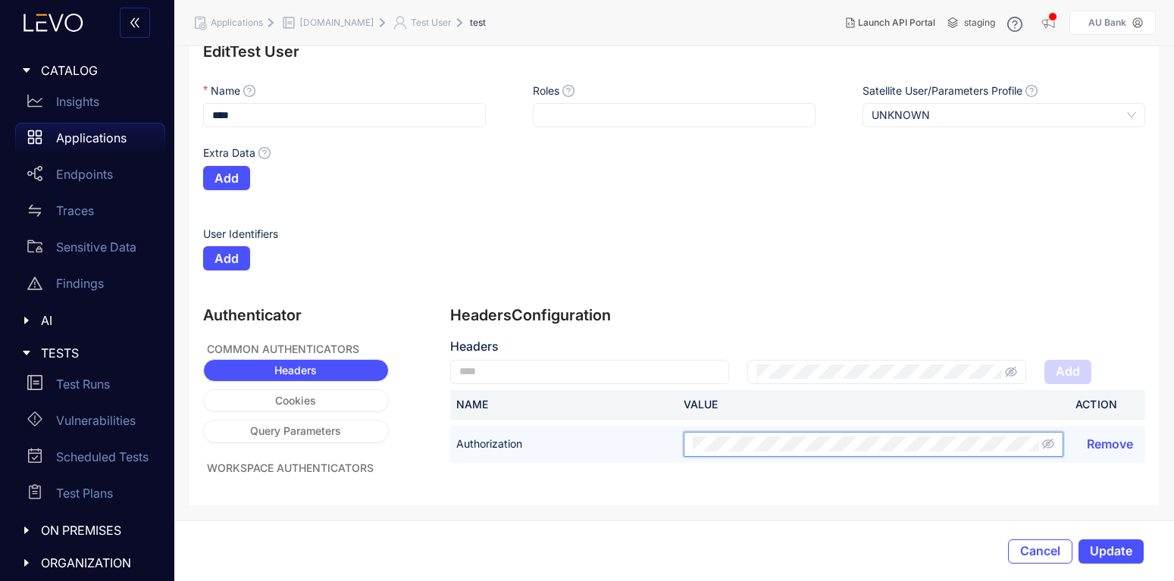
scroll to position [0, 1530]
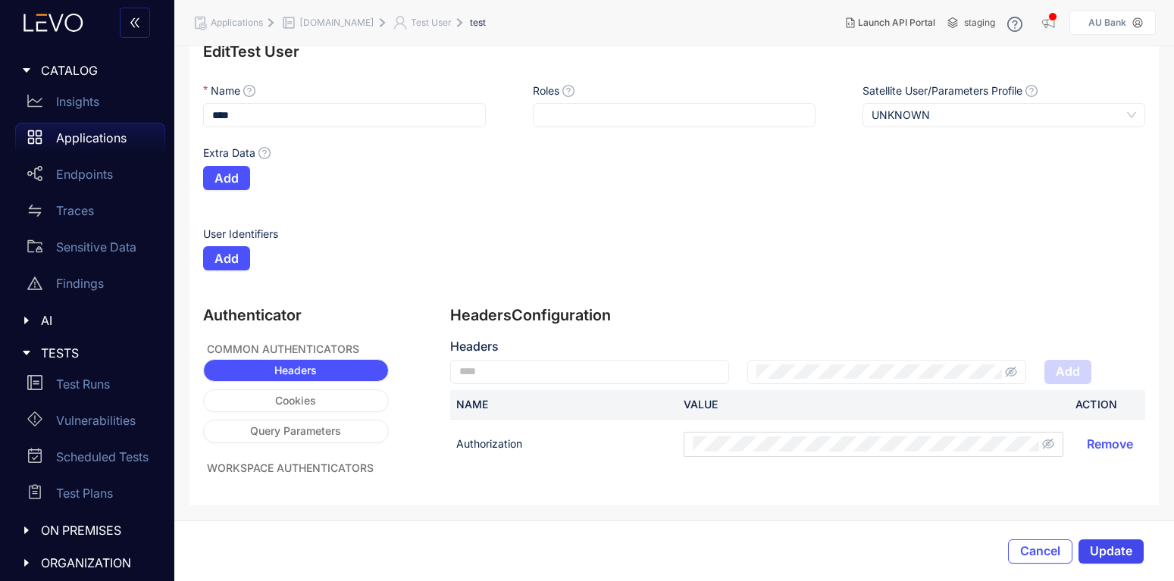
click at [1112, 552] on span "Update" at bounding box center [1111, 551] width 42 height 14
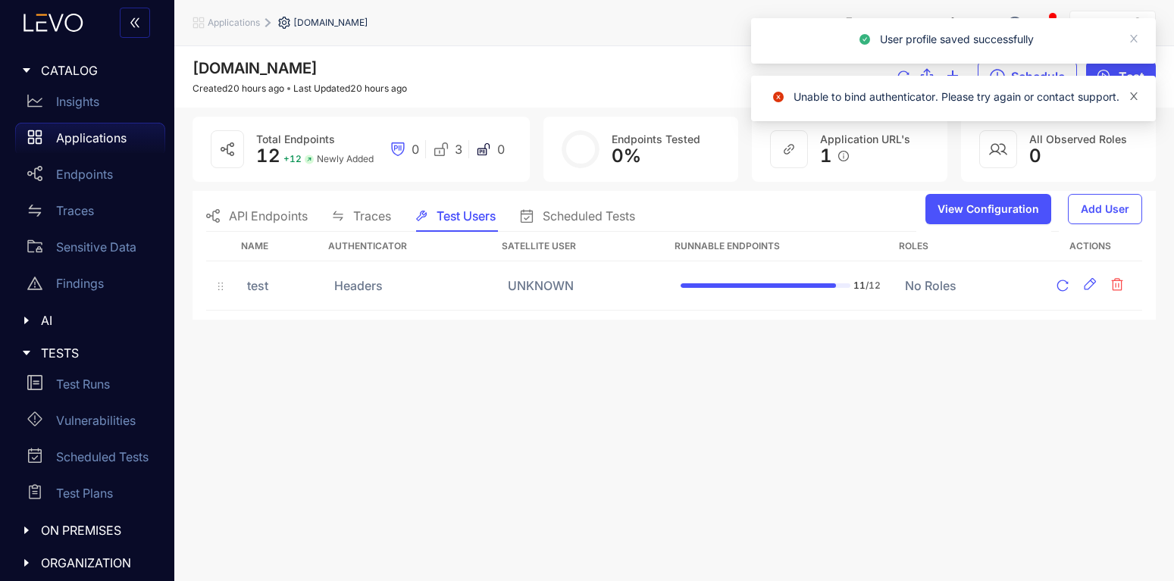
click at [1135, 101] on icon "close" at bounding box center [1133, 96] width 11 height 11
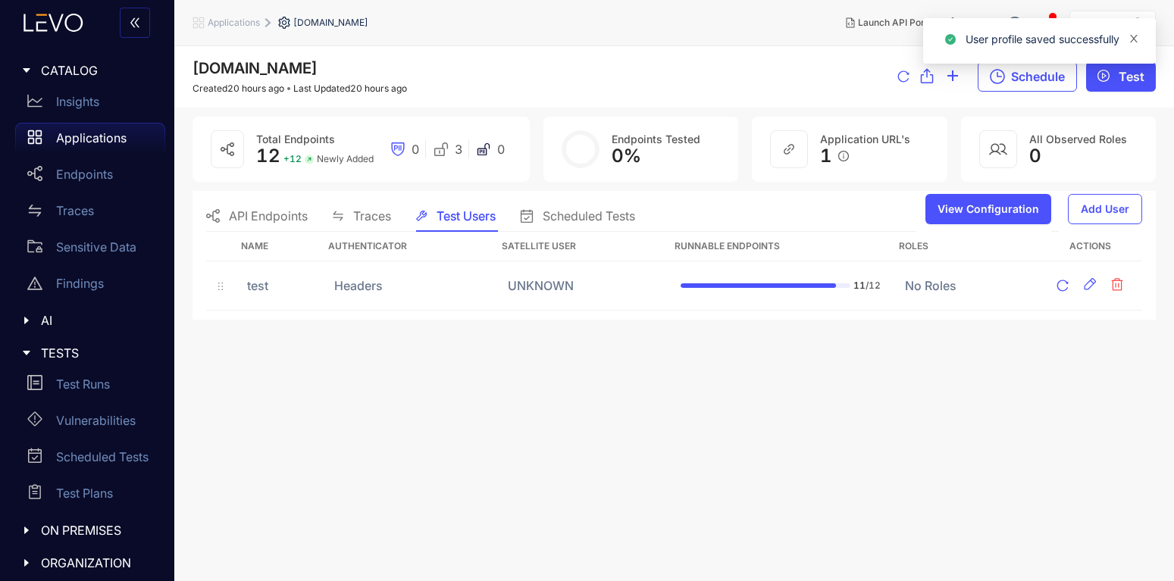
click at [1135, 41] on icon "close" at bounding box center [1134, 39] width 8 height 8
click at [1115, 74] on button "Test" at bounding box center [1121, 76] width 70 height 30
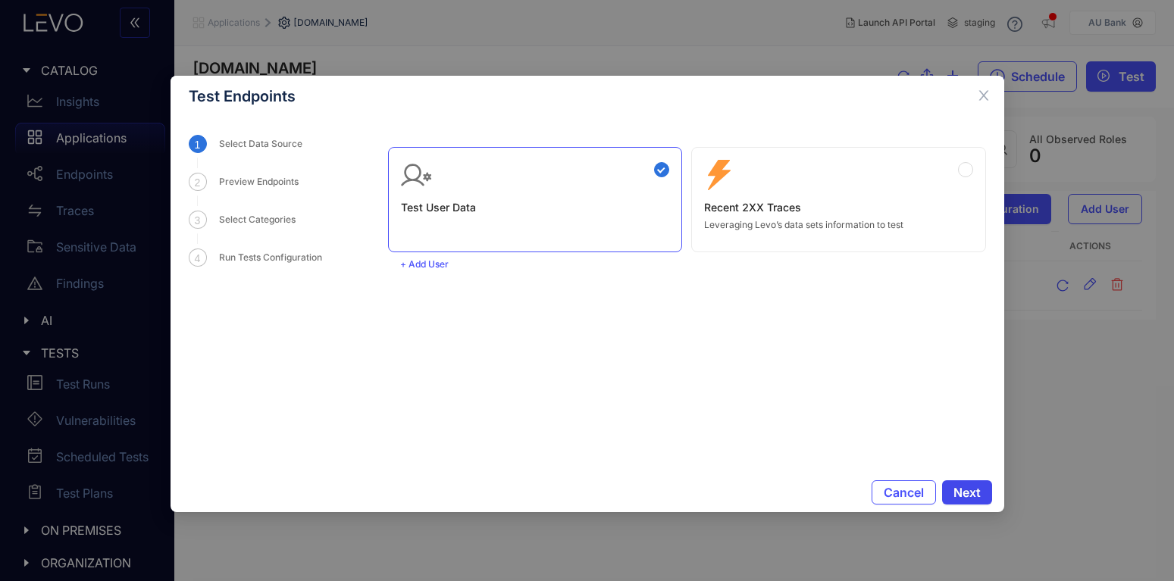
click at [969, 494] on span "Next" at bounding box center [966, 493] width 27 height 14
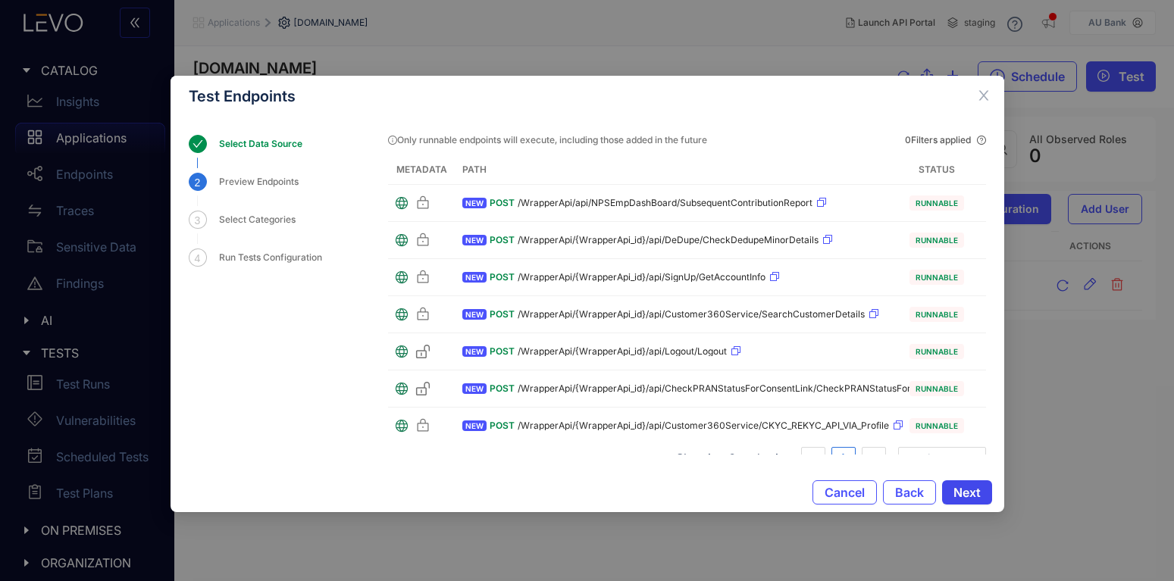
click at [969, 494] on span "Next" at bounding box center [966, 493] width 27 height 14
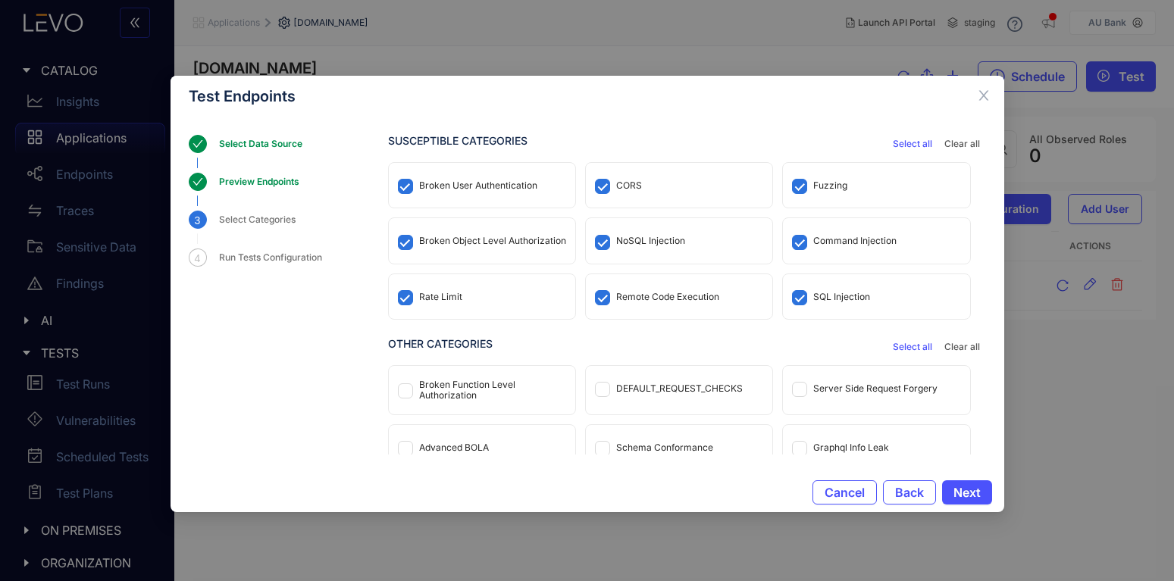
click at [474, 391] on div "Broken Function Level Authorization" at bounding box center [492, 390] width 147 height 21
click at [667, 377] on div "DEFAULT_REQUEST_CHECKS" at bounding box center [679, 388] width 186 height 45
click at [878, 383] on div "Server Side Request Forgery" at bounding box center [875, 388] width 124 height 11
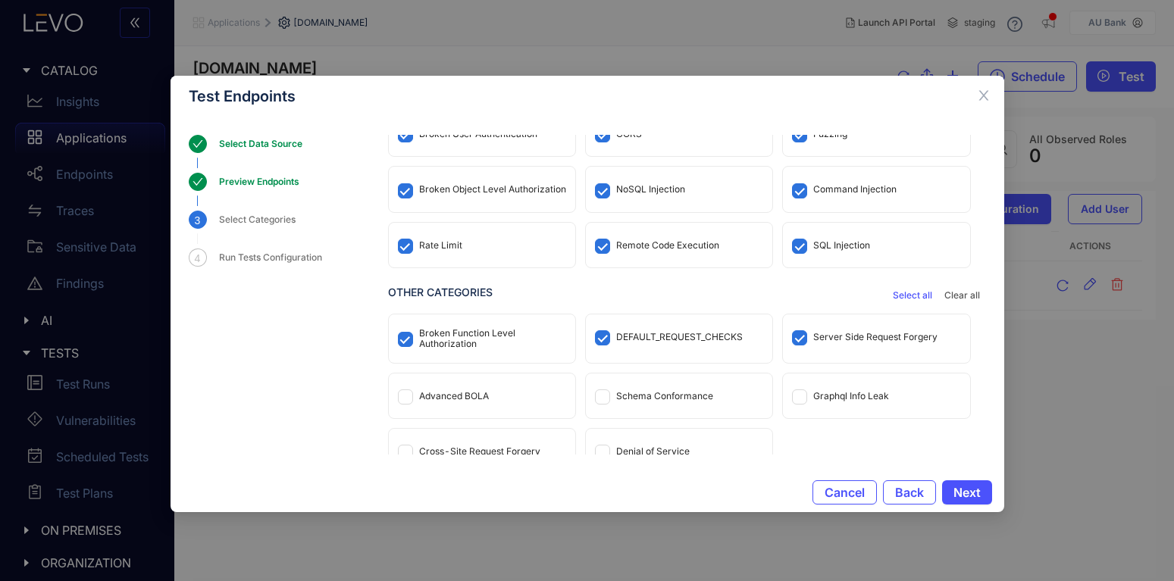
scroll to position [71, 0]
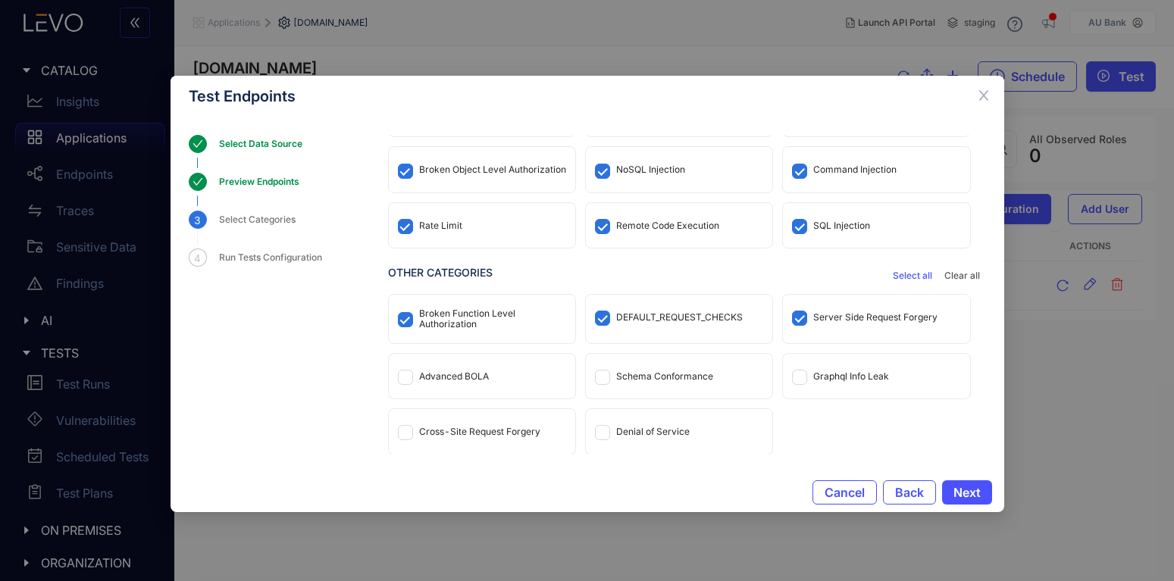
click at [487, 421] on div "Cross-Site Request Forgery" at bounding box center [482, 431] width 186 height 45
click at [980, 487] on span "Next" at bounding box center [966, 493] width 27 height 14
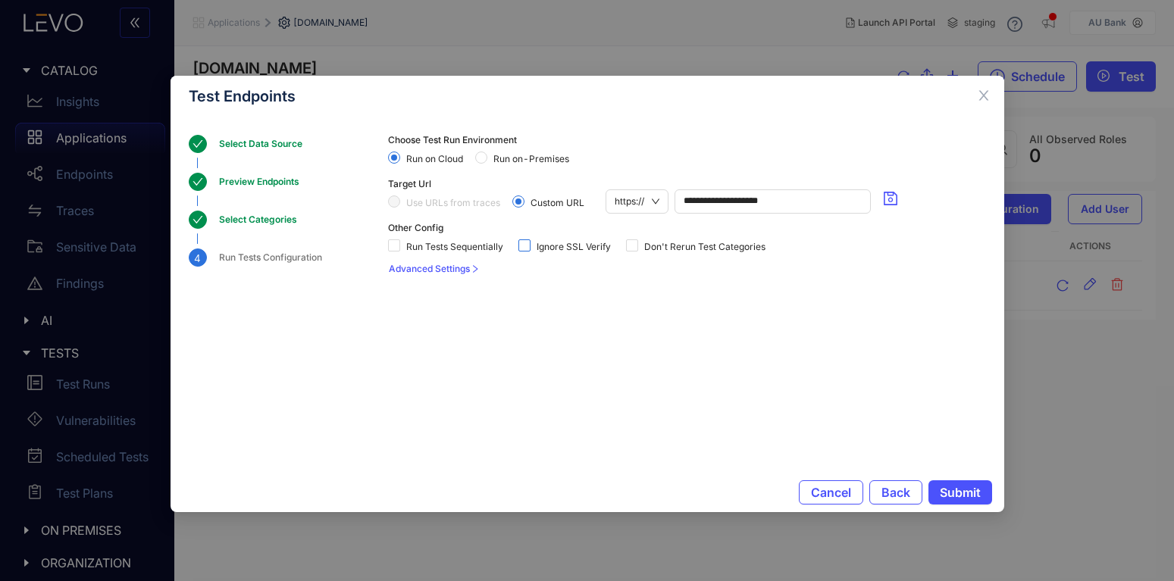
click at [531, 248] on span "Ignore SSL Verify" at bounding box center [573, 247] width 86 height 11
click at [506, 161] on span "Run on-Premises" at bounding box center [531, 159] width 88 height 11
click at [951, 492] on span "Submit" at bounding box center [960, 493] width 41 height 14
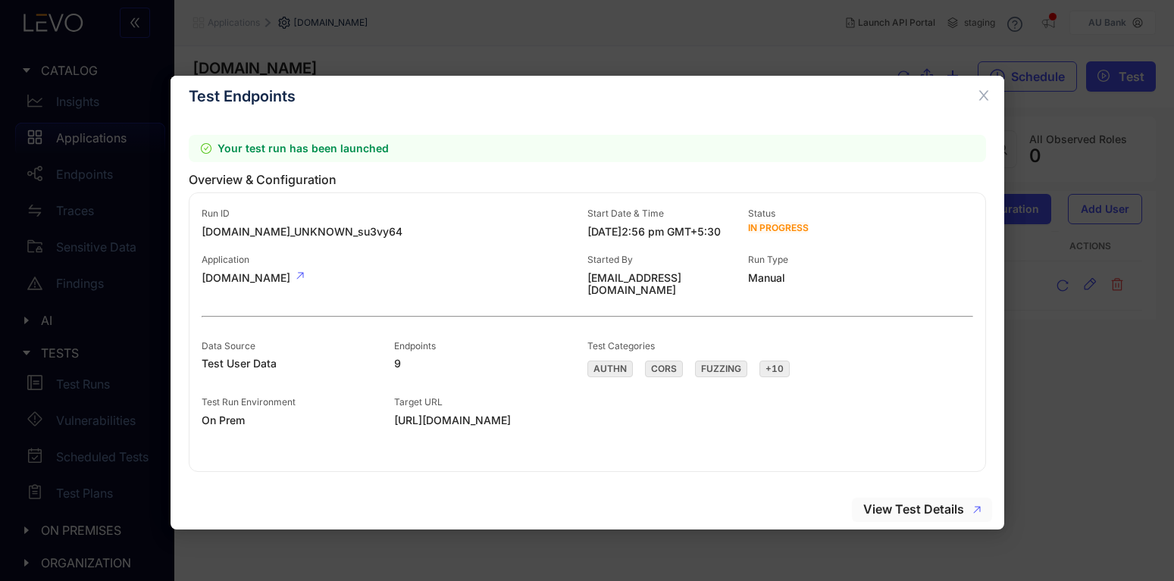
click at [926, 508] on span "View Test Details" at bounding box center [913, 509] width 101 height 14
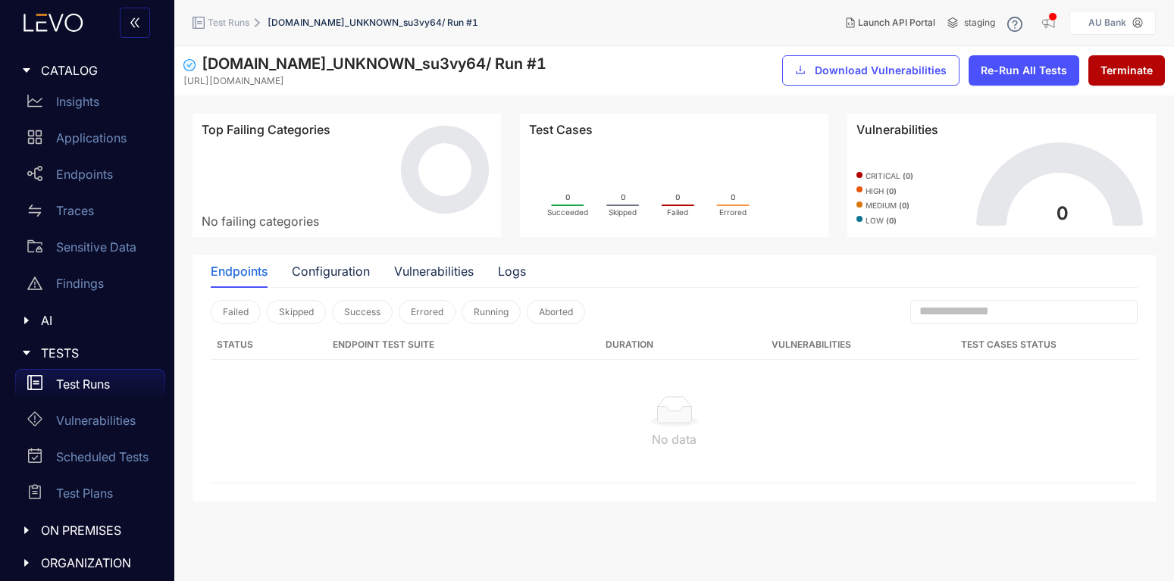
click at [90, 390] on p "Test Runs" at bounding box center [83, 384] width 54 height 14
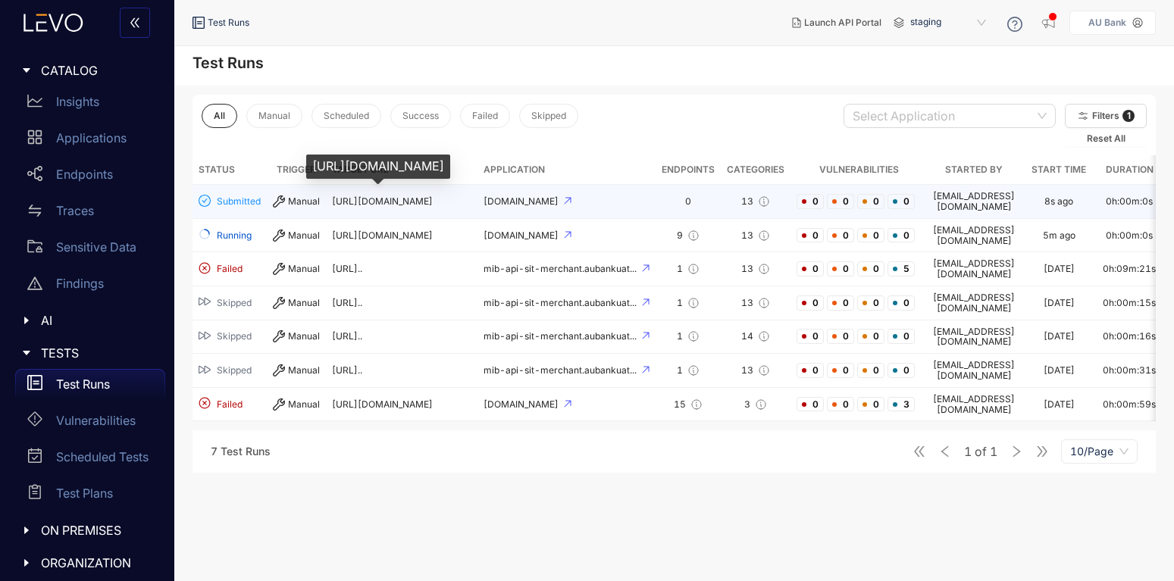
click at [410, 200] on span "[URL][DOMAIN_NAME]" at bounding box center [382, 201] width 101 height 11
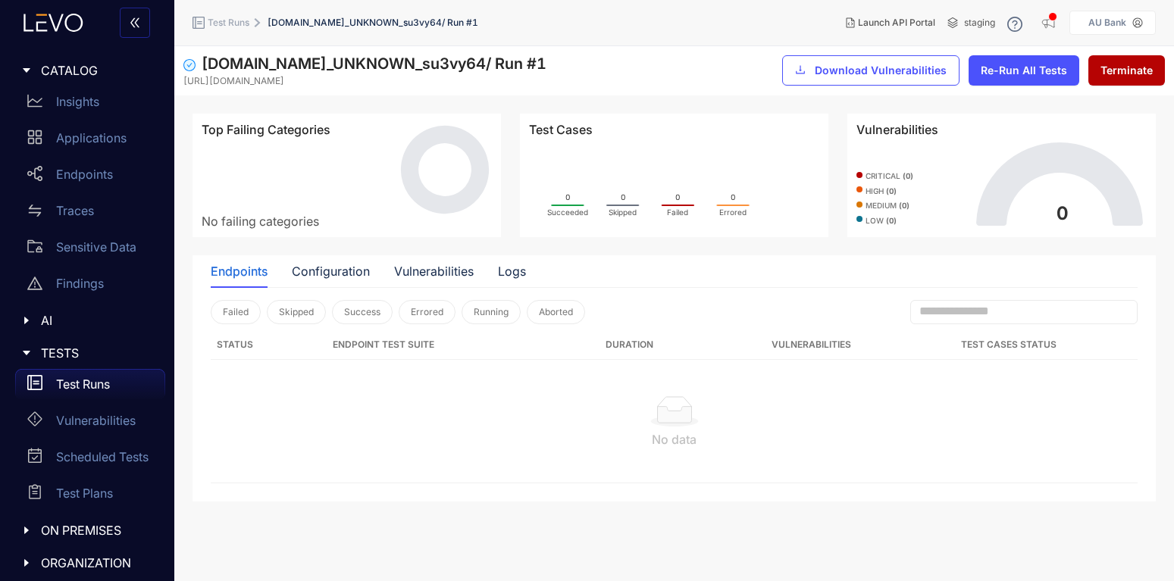
click at [84, 387] on p "Test Runs" at bounding box center [83, 384] width 54 height 14
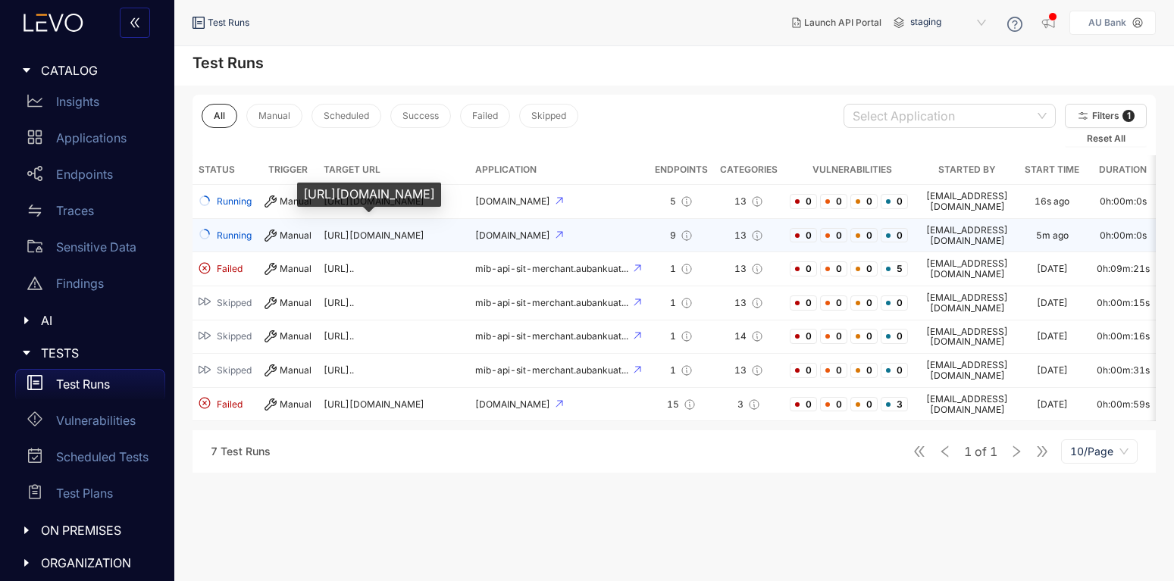
click at [379, 230] on span "[URL][DOMAIN_NAME]" at bounding box center [374, 235] width 101 height 11
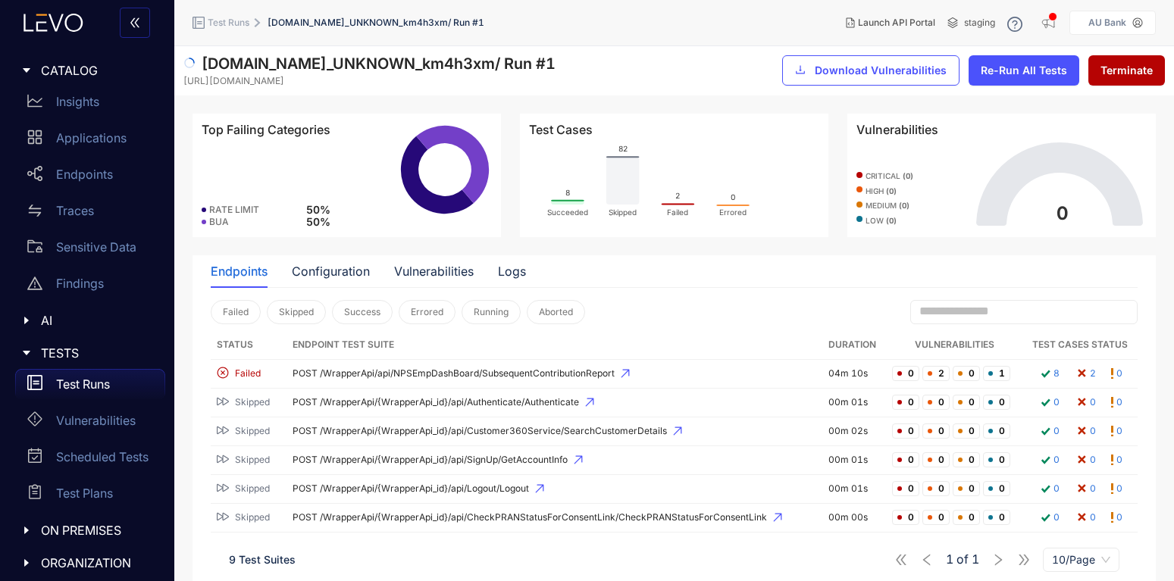
click at [95, 380] on p "Test Runs" at bounding box center [83, 384] width 54 height 14
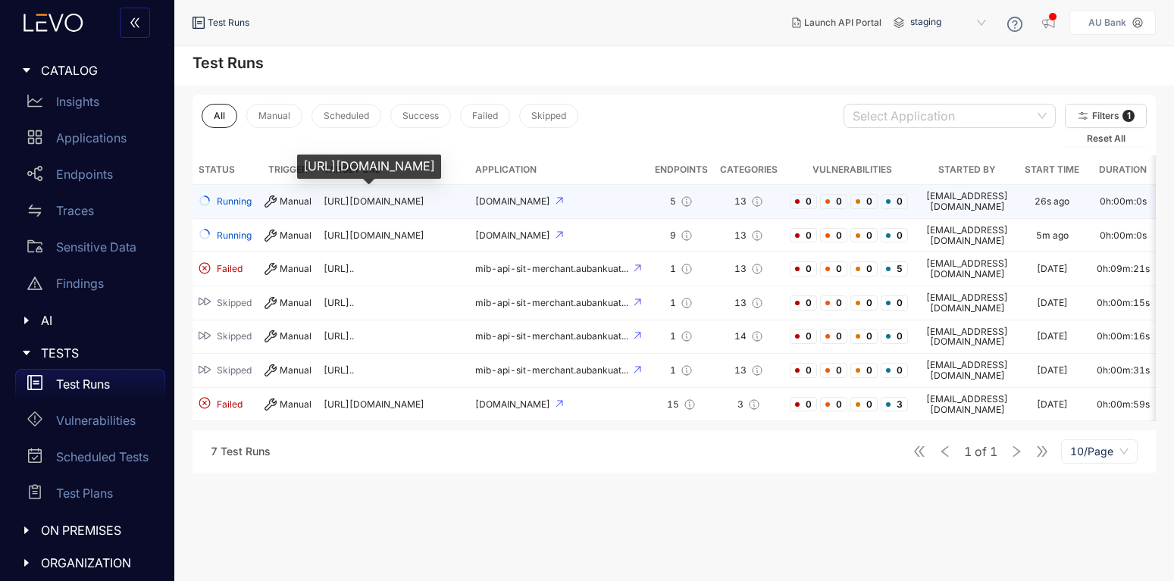
click at [328, 197] on span "[URL][DOMAIN_NAME]" at bounding box center [374, 201] width 101 height 11
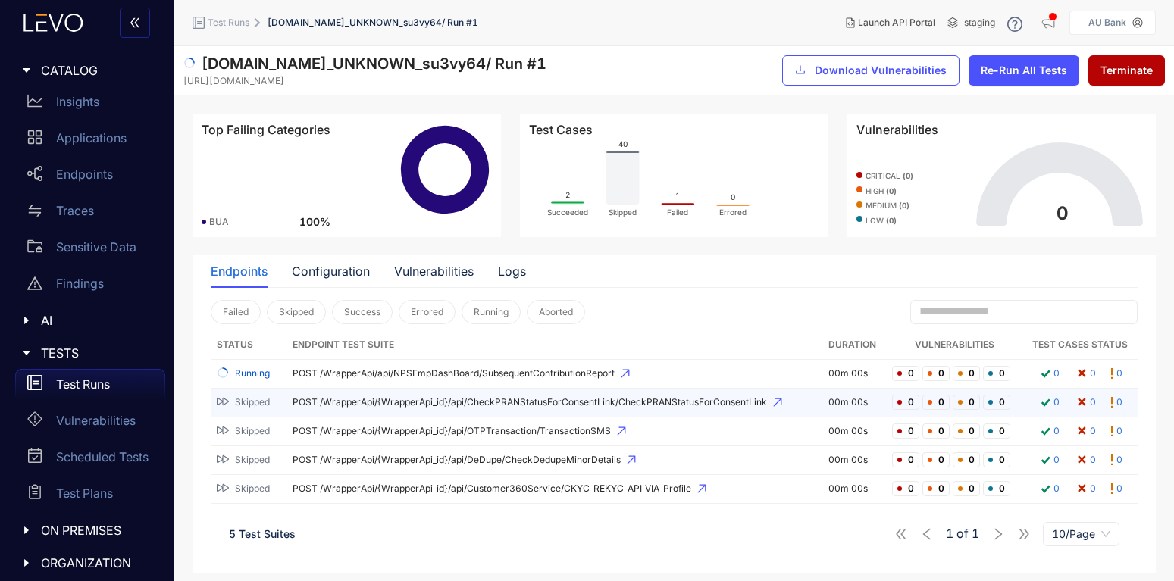
click at [461, 402] on span "POST /WrapperApi/{WrapperApi_id}/api/CheckPRANStatusForConsentLink/CheckPRANSta…" at bounding box center [555, 402] width 524 height 11
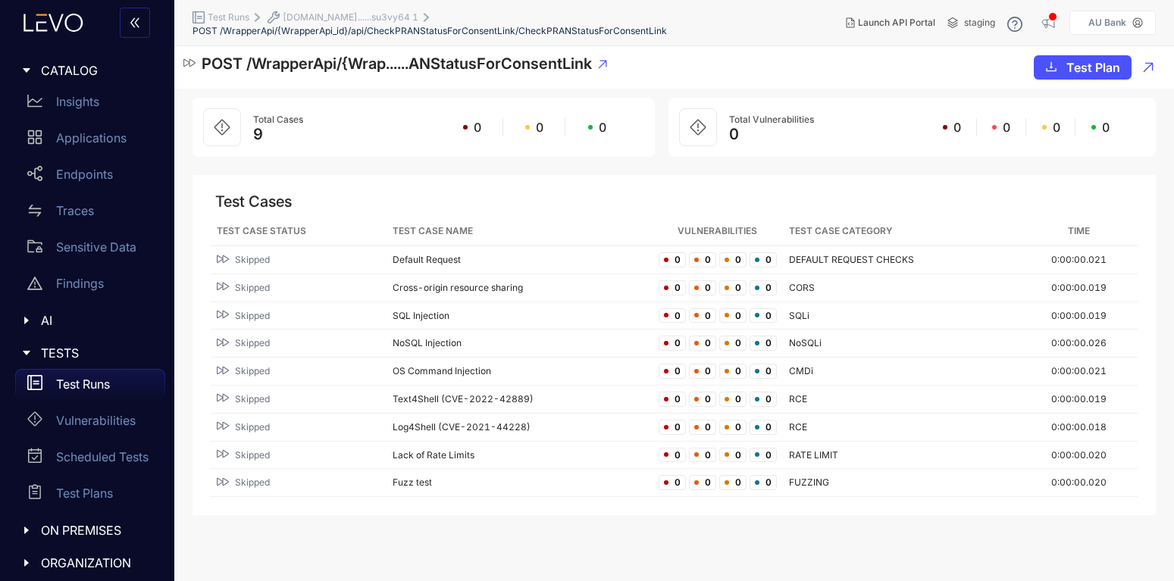
click at [95, 381] on p "Test Runs" at bounding box center [83, 384] width 54 height 14
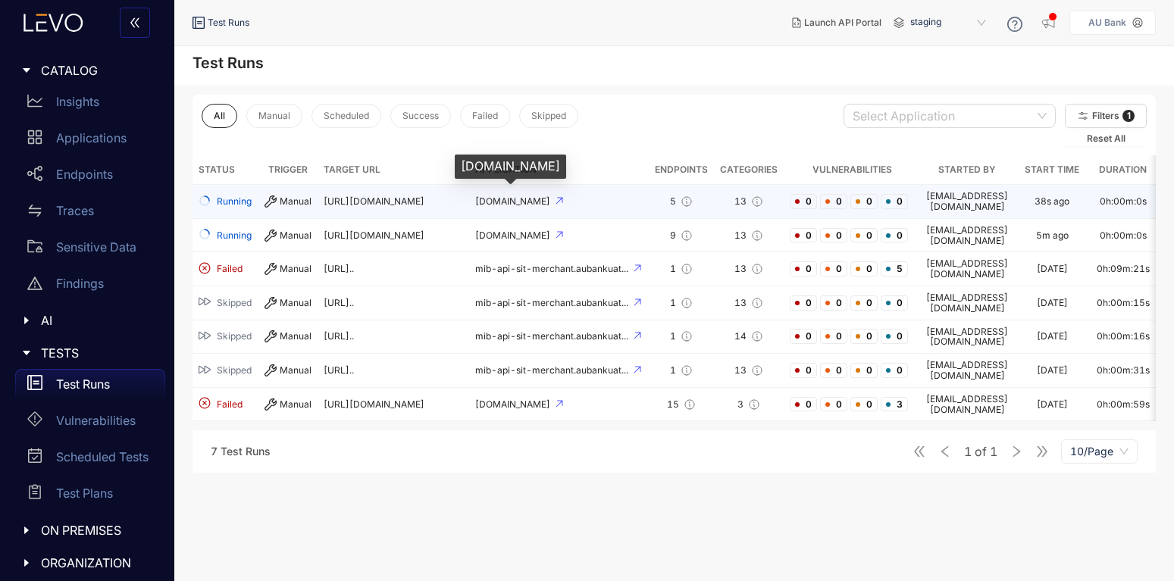
click at [505, 202] on span "[DOMAIN_NAME]" at bounding box center [513, 201] width 77 height 11
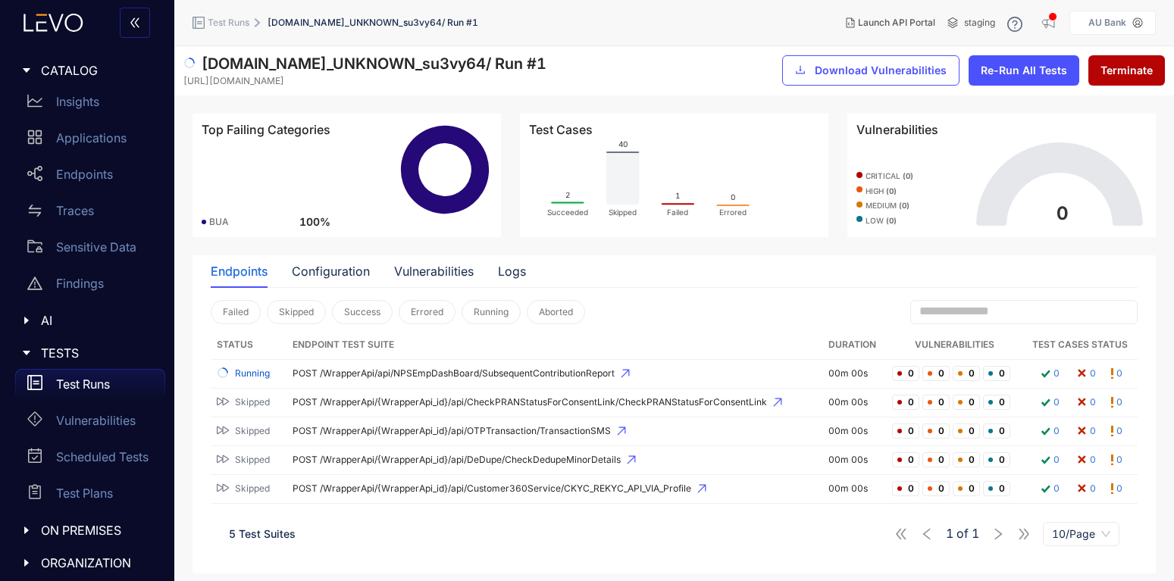
click at [100, 384] on p "Test Runs" at bounding box center [83, 384] width 54 height 14
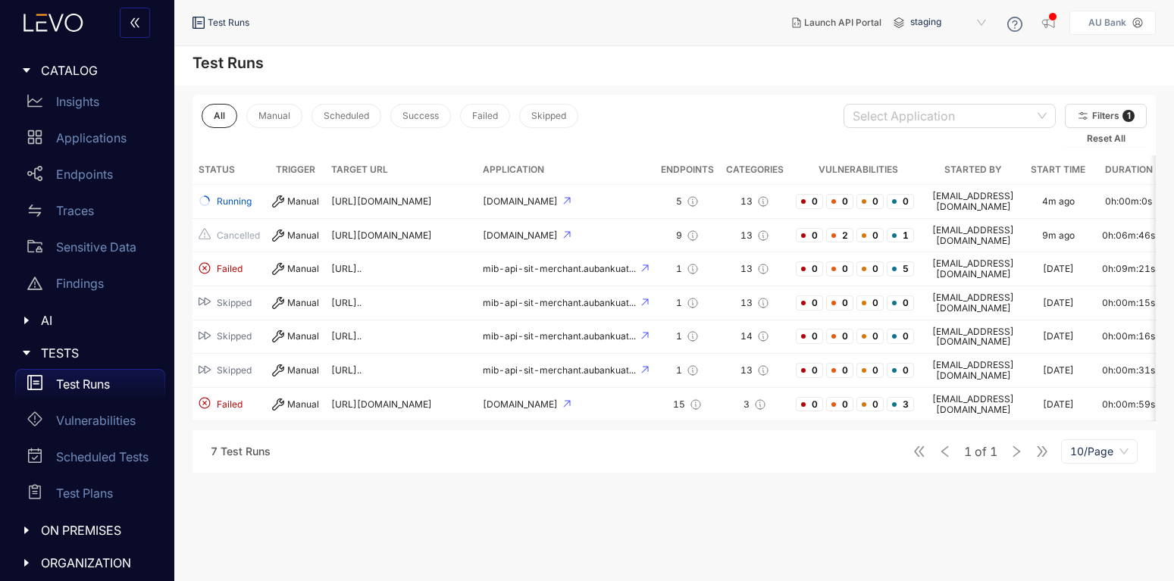
click at [1110, 482] on main "Test Runs All Manual Scheduled Success Failed Skipped Select Application Filter…" at bounding box center [674, 313] width 1000 height 535
click at [78, 105] on p "Insights" at bounding box center [77, 102] width 43 height 14
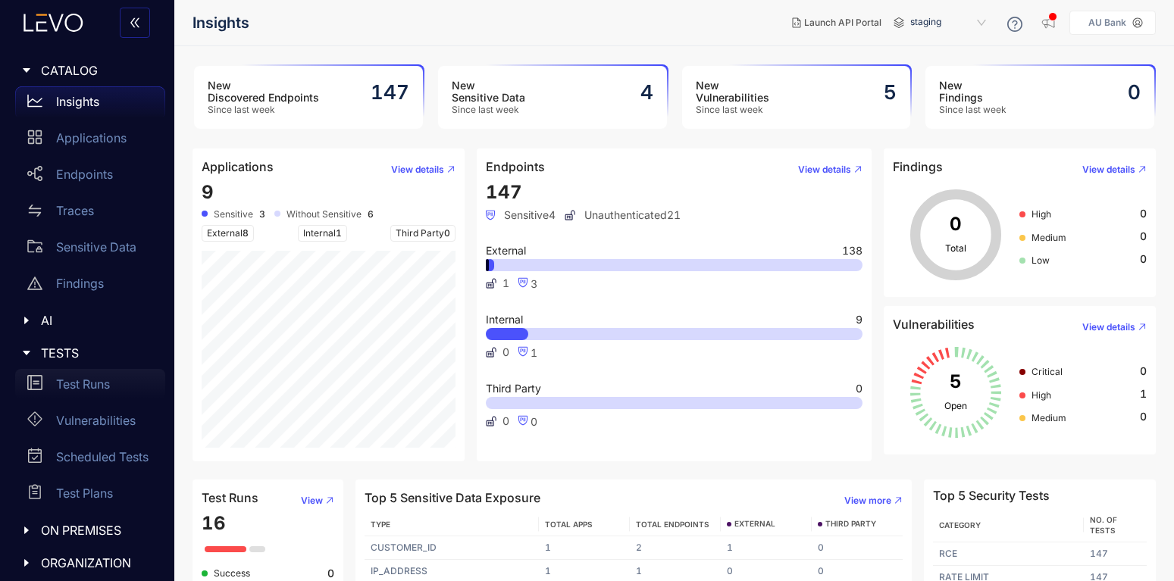
click at [67, 372] on div "Test Runs" at bounding box center [90, 384] width 150 height 30
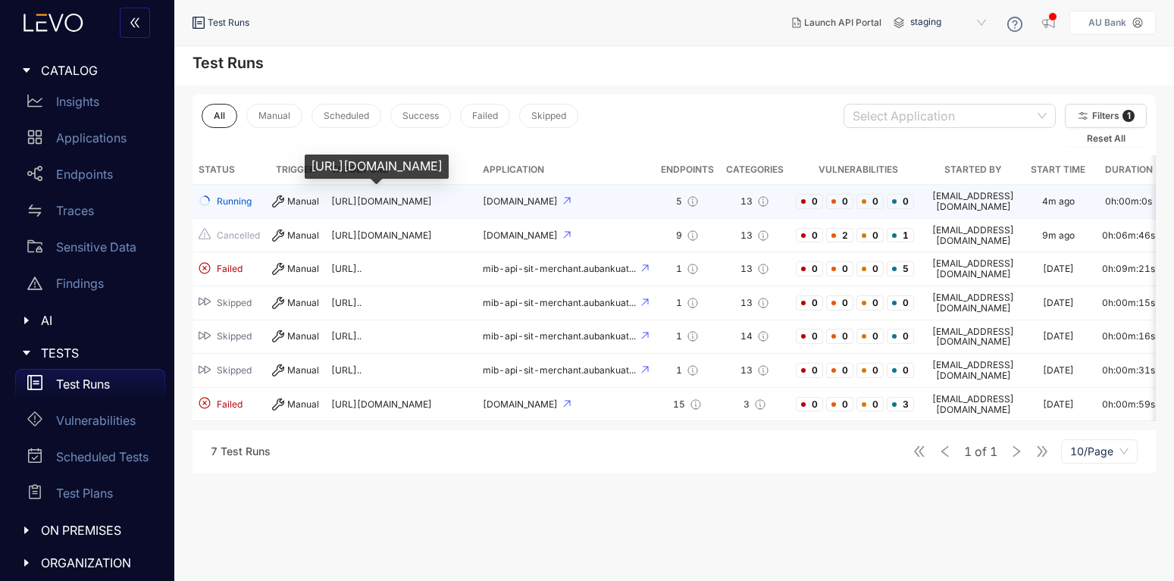
click at [365, 197] on span "[URL][DOMAIN_NAME]" at bounding box center [381, 201] width 101 height 11
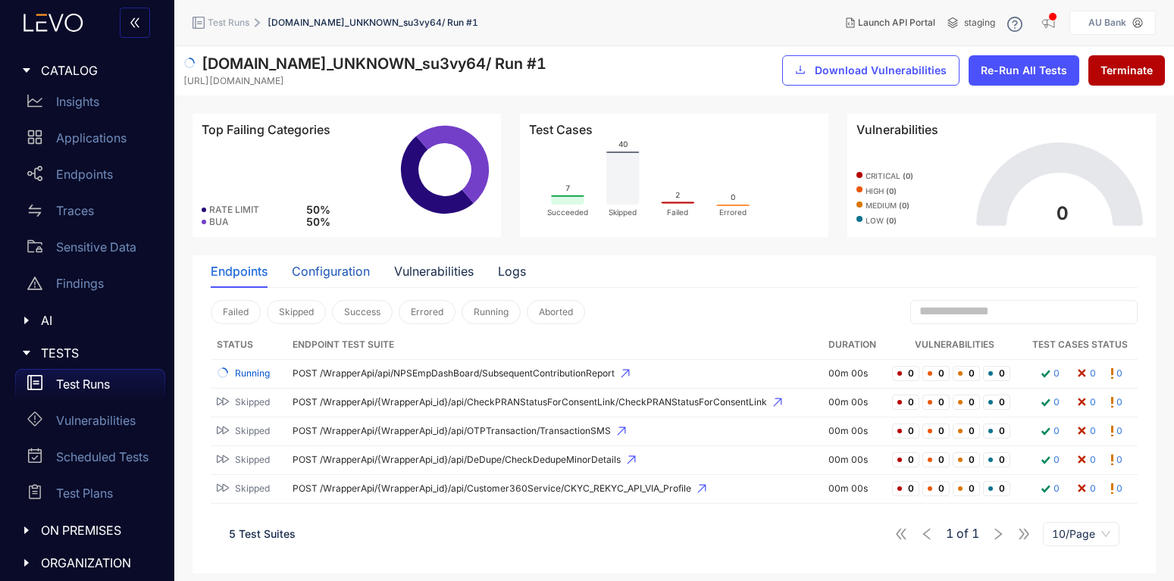
click at [331, 273] on div "Configuration" at bounding box center [331, 271] width 78 height 14
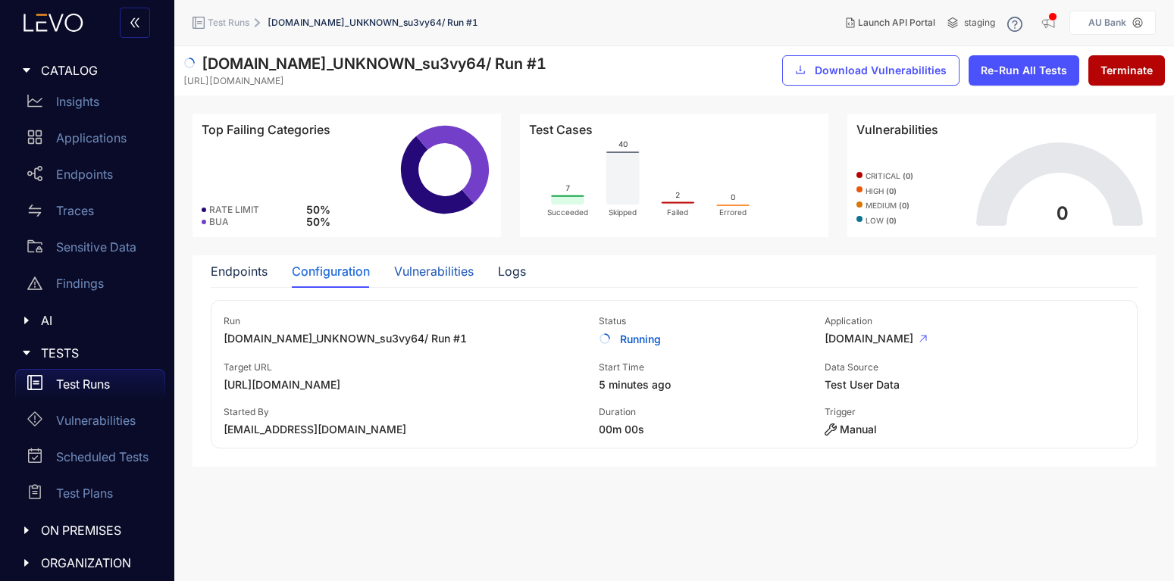
click at [449, 273] on div "Vulnerabilities" at bounding box center [434, 271] width 80 height 14
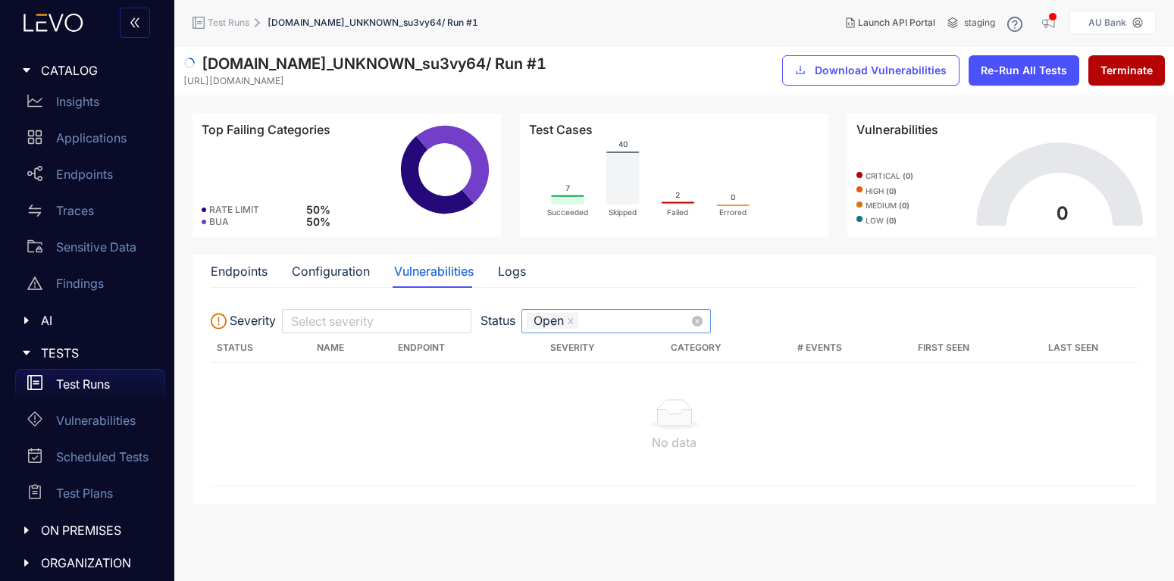
click at [568, 320] on span "Open" at bounding box center [553, 320] width 52 height 15
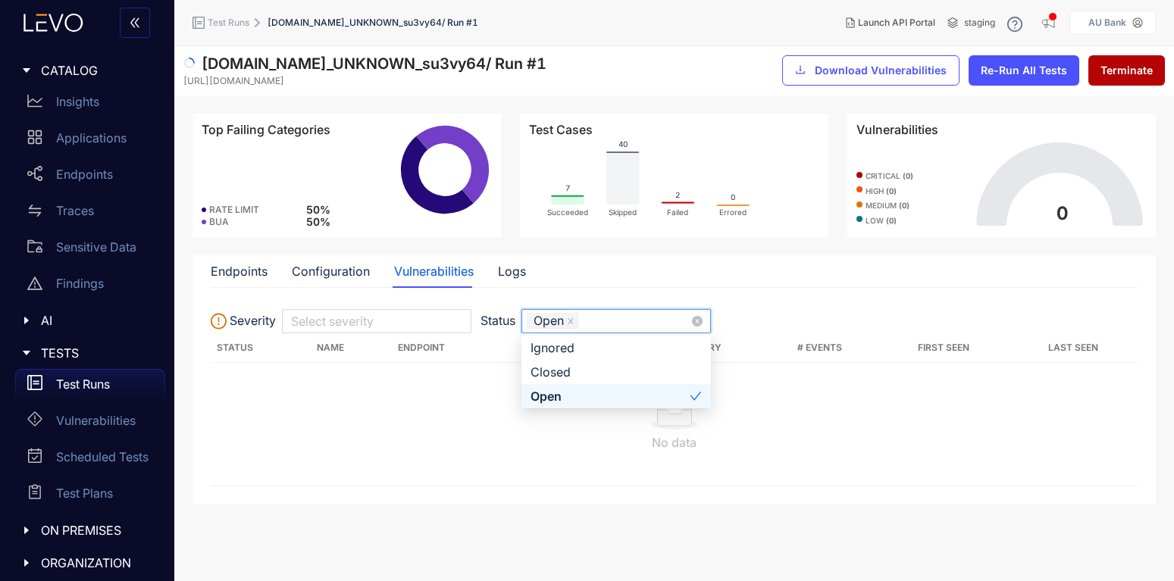
click at [558, 392] on div "Open" at bounding box center [609, 396] width 159 height 17
click at [486, 394] on td "No data" at bounding box center [674, 425] width 927 height 124
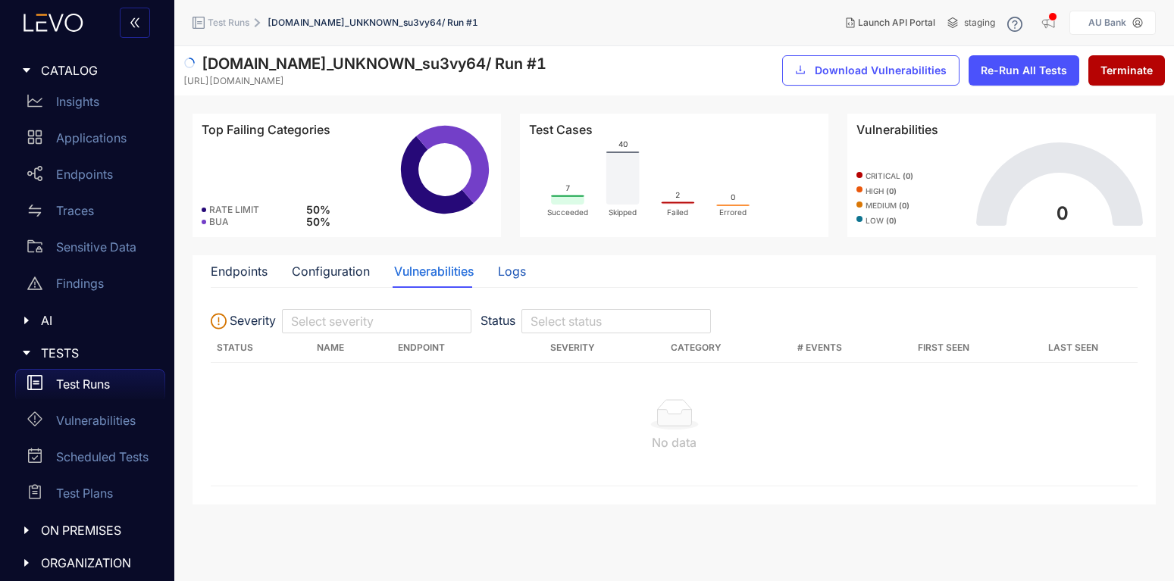
click at [512, 269] on div "Logs" at bounding box center [512, 271] width 28 height 14
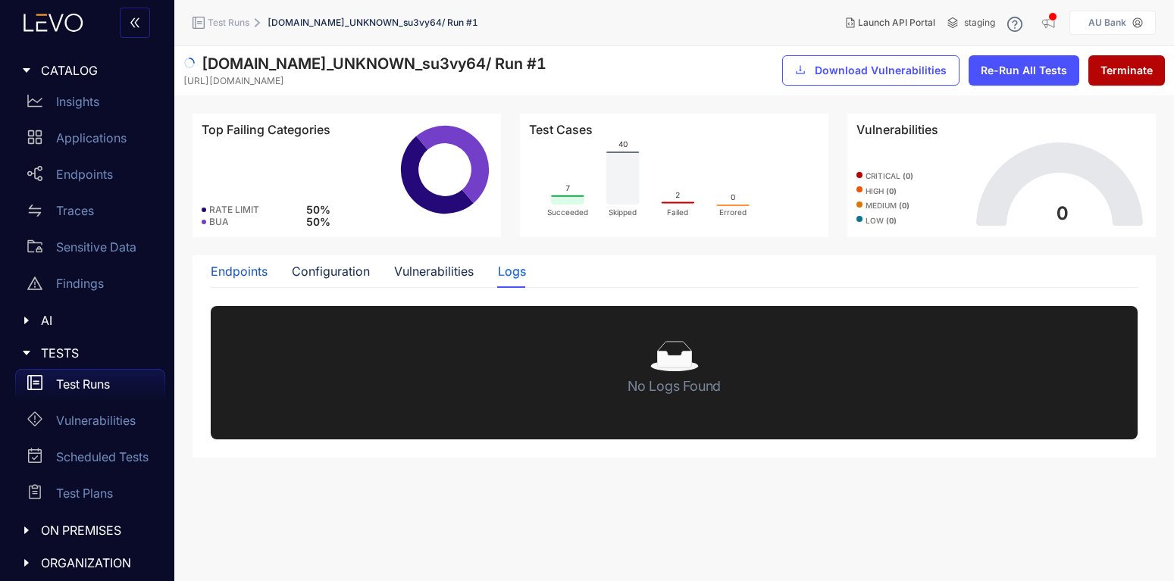
click at [258, 272] on div "Endpoints" at bounding box center [239, 271] width 57 height 14
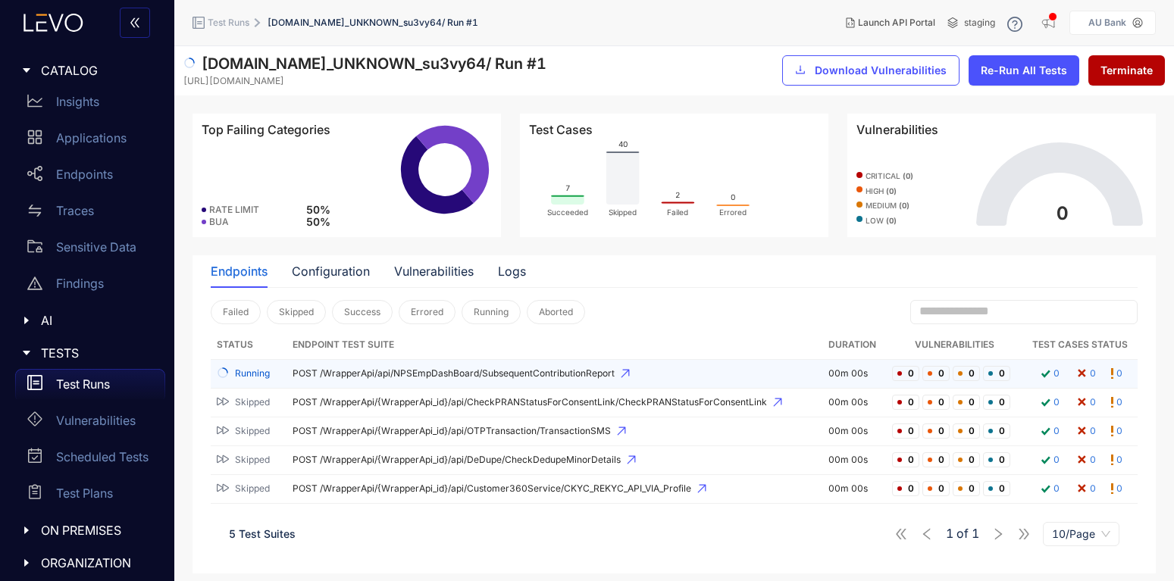
click at [444, 372] on span "POST /WrapperApi/api/NPSEmpDashBoard/SubsequentContributionReport" at bounding box center [555, 373] width 524 height 11
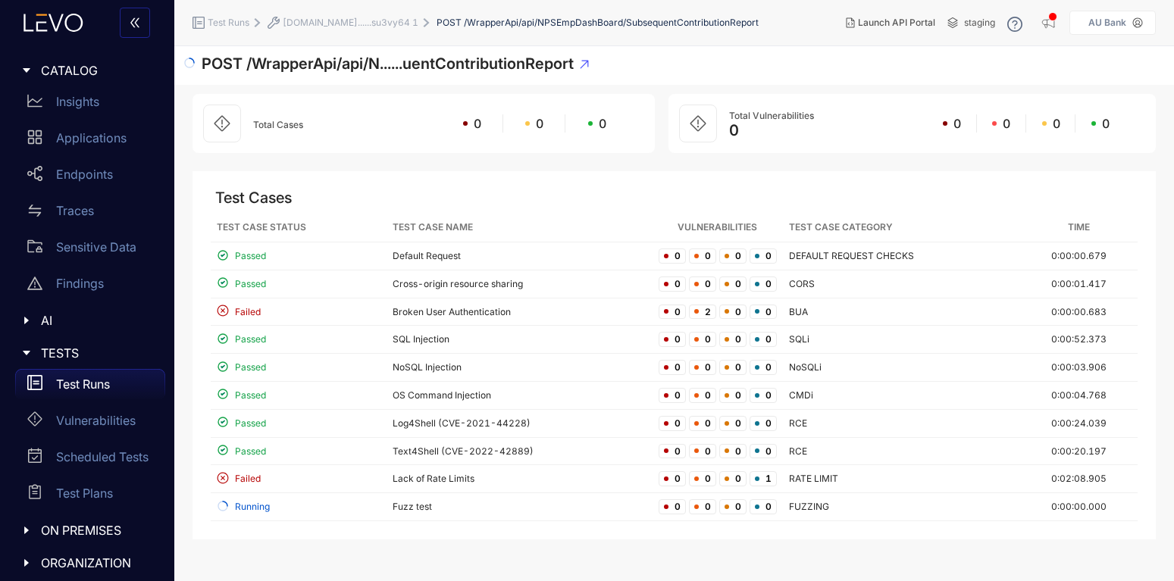
click at [79, 386] on p "Test Runs" at bounding box center [83, 384] width 54 height 14
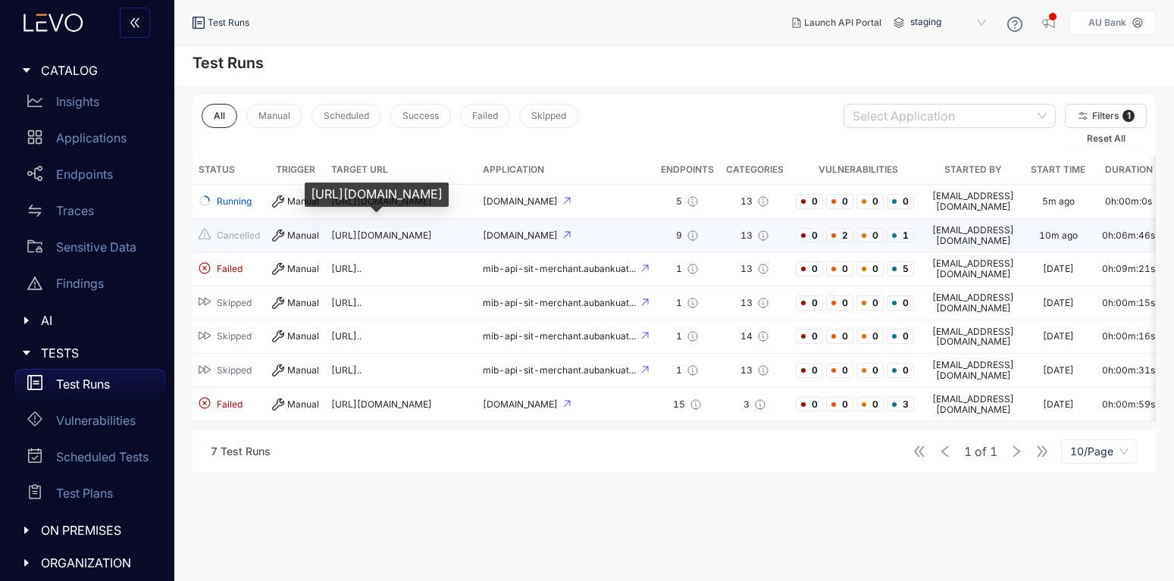
click at [358, 230] on span "[URL][DOMAIN_NAME]" at bounding box center [381, 235] width 101 height 11
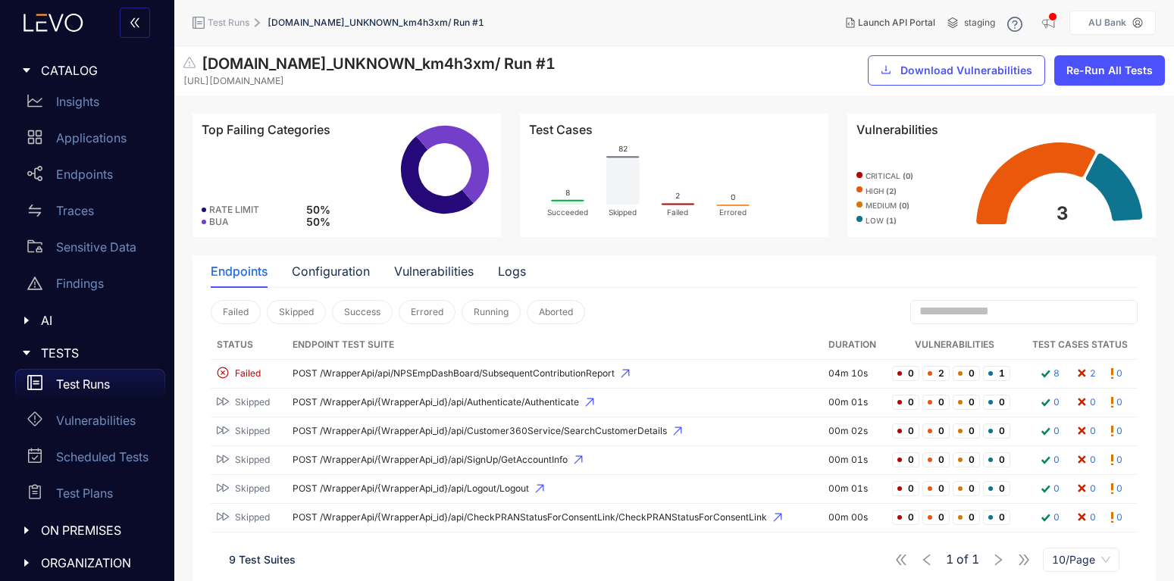
click at [80, 385] on p "Test Runs" at bounding box center [83, 384] width 54 height 14
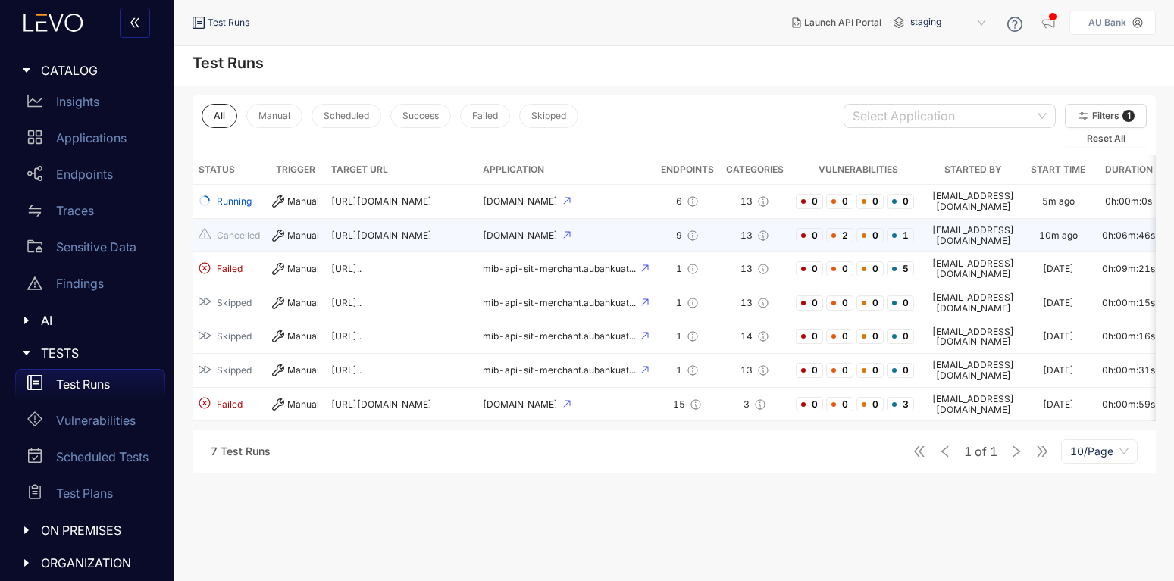
click at [364, 230] on span "[URL][DOMAIN_NAME]" at bounding box center [381, 235] width 101 height 11
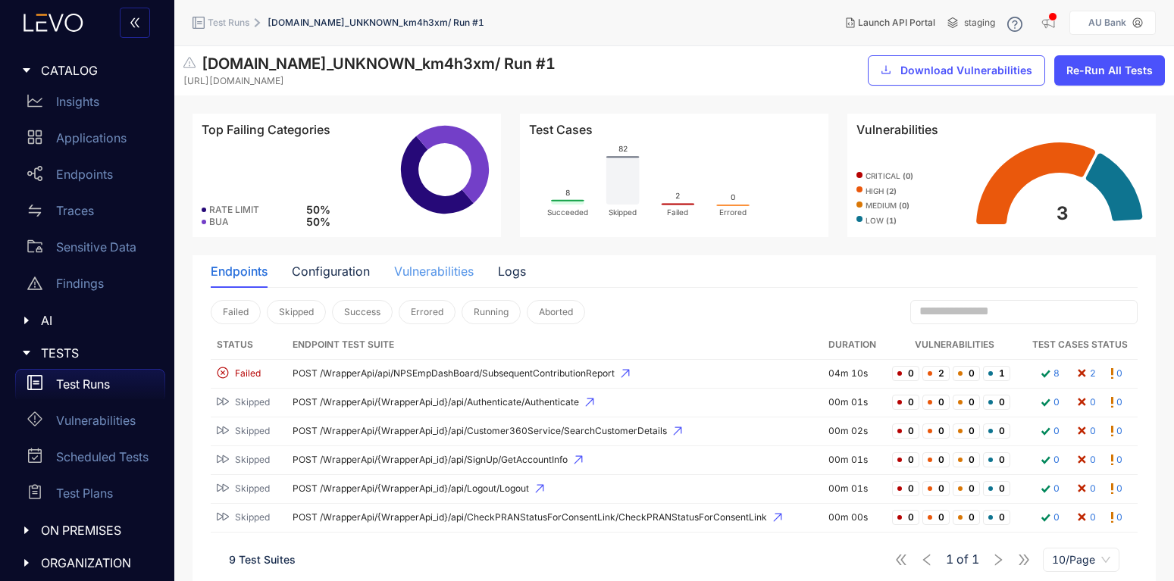
click at [468, 264] on div "Vulnerabilities" at bounding box center [434, 271] width 80 height 32
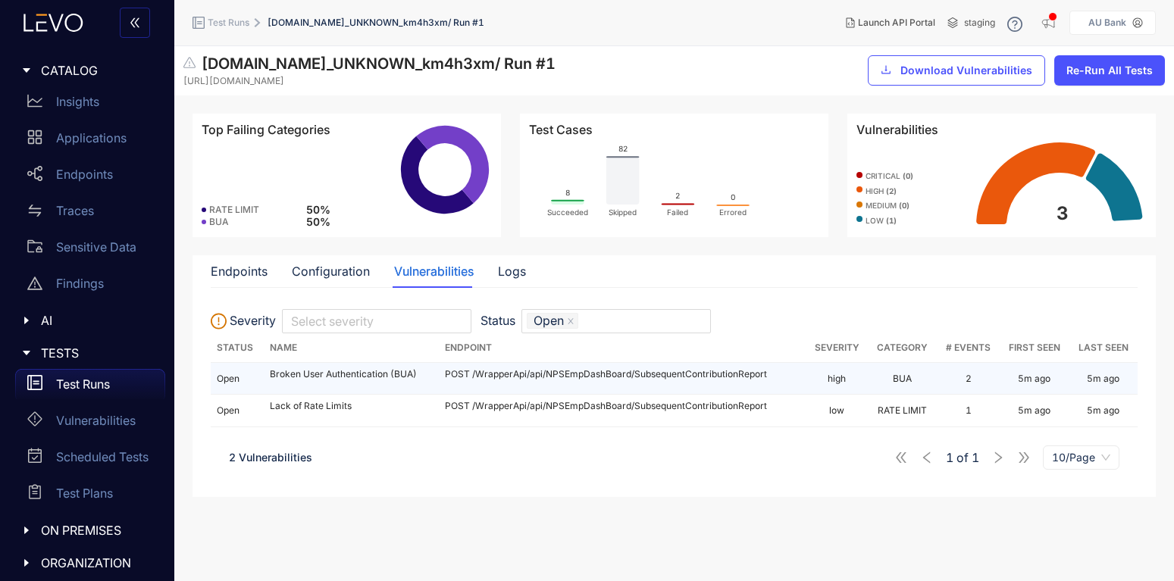
click at [549, 377] on p "POST /WrapperApi/api/NPSEmpDashBoard/SubsequentContributionReport" at bounding box center [622, 374] width 355 height 11
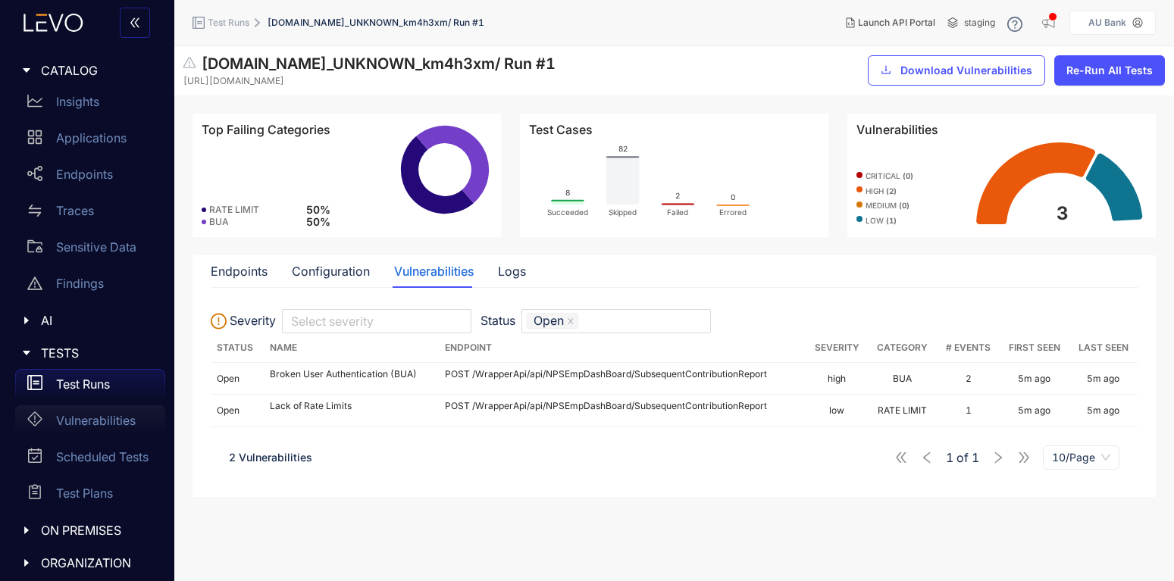
click at [89, 425] on p "Vulnerabilities" at bounding box center [96, 421] width 80 height 14
